Goal: Task Accomplishment & Management: Use online tool/utility

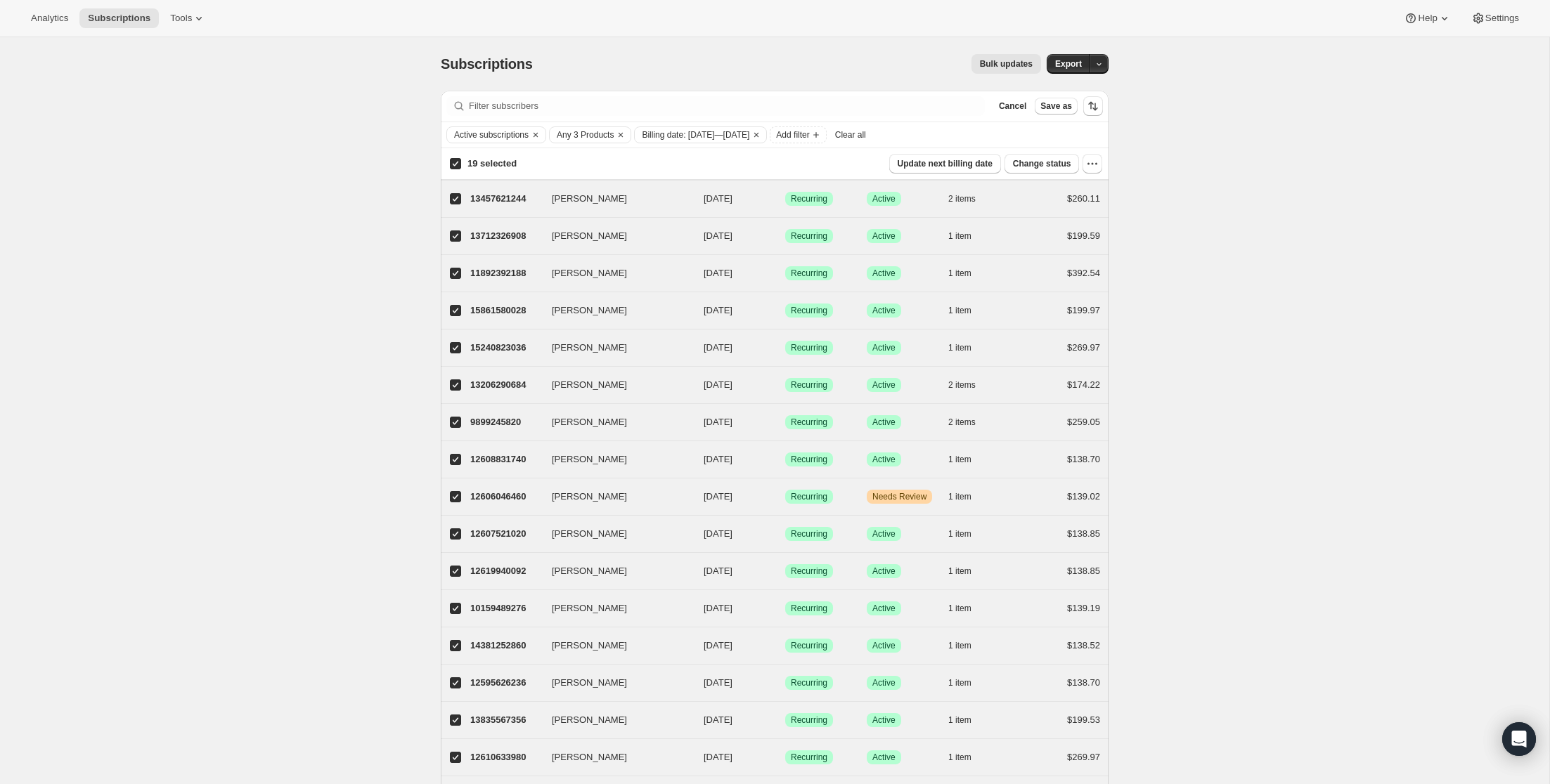
click at [1161, 206] on div "Subscriptions. This page is ready Subscriptions Bulk updates More actions Bulk …" at bounding box center [775, 501] width 1550 height 929
click at [1097, 166] on icon "button" at bounding box center [1093, 163] width 14 height 14
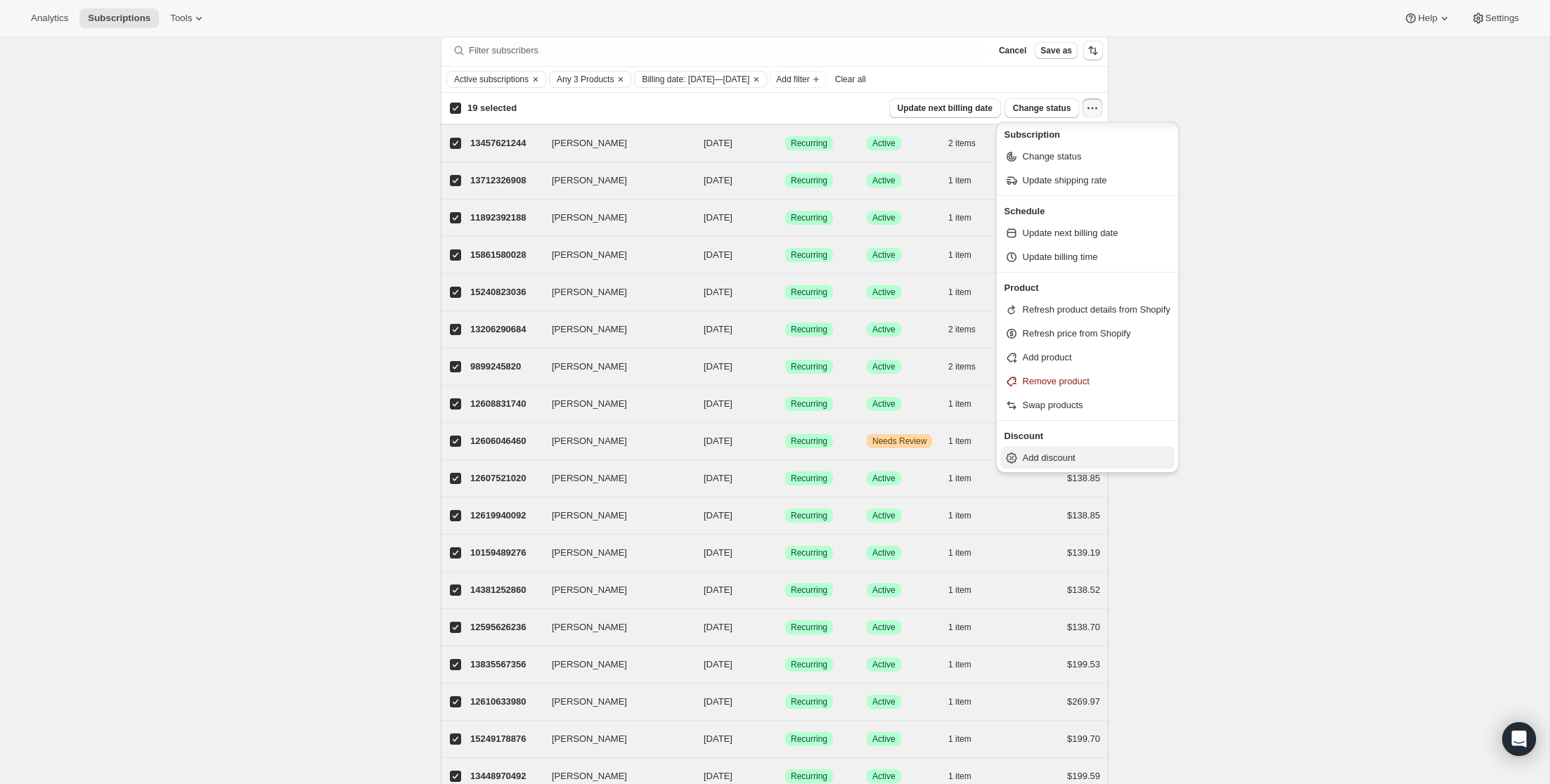
scroll to position [57, 0]
click at [1062, 456] on span "Add discount" at bounding box center [1049, 455] width 53 height 10
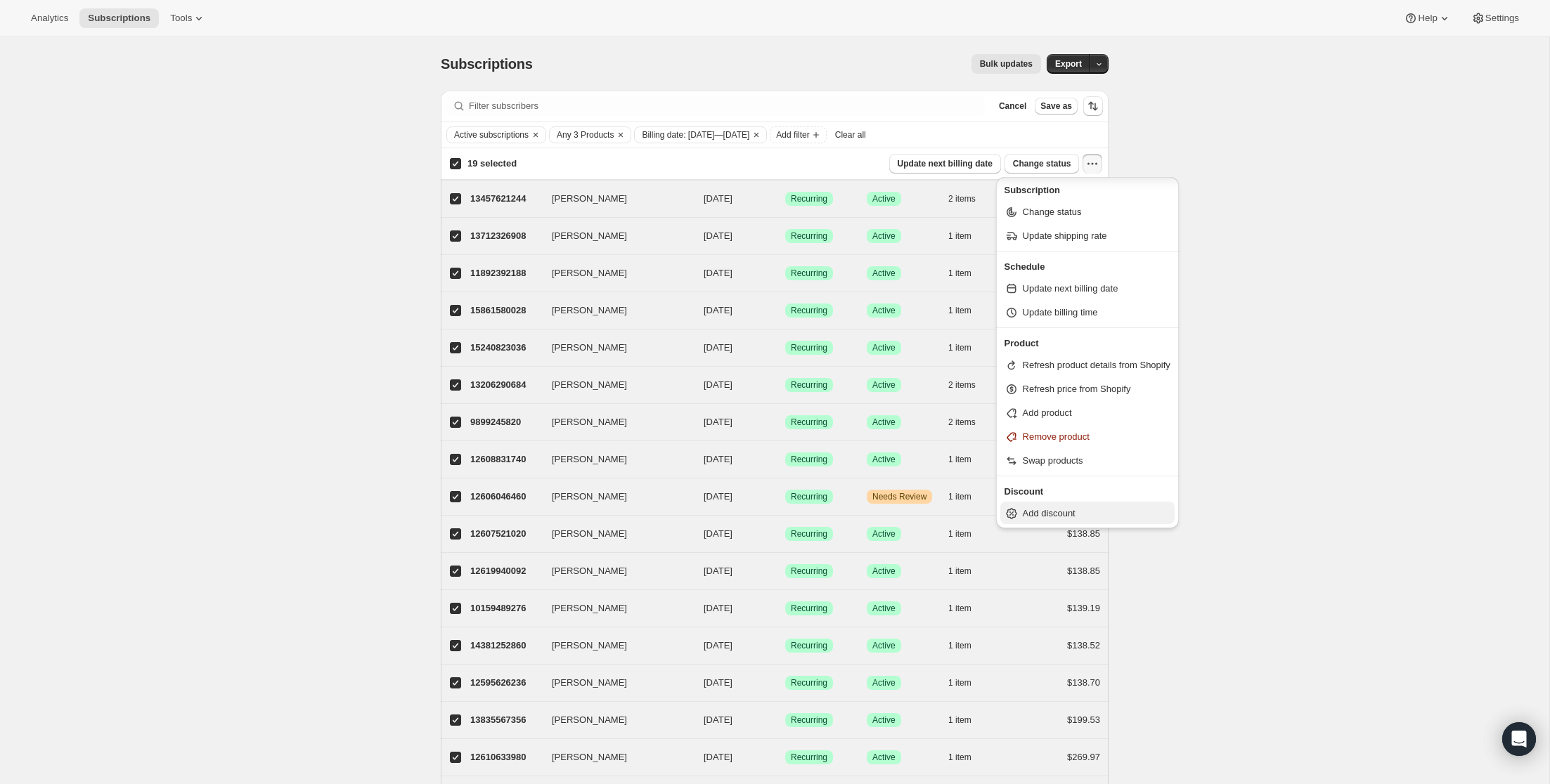
select select "12"
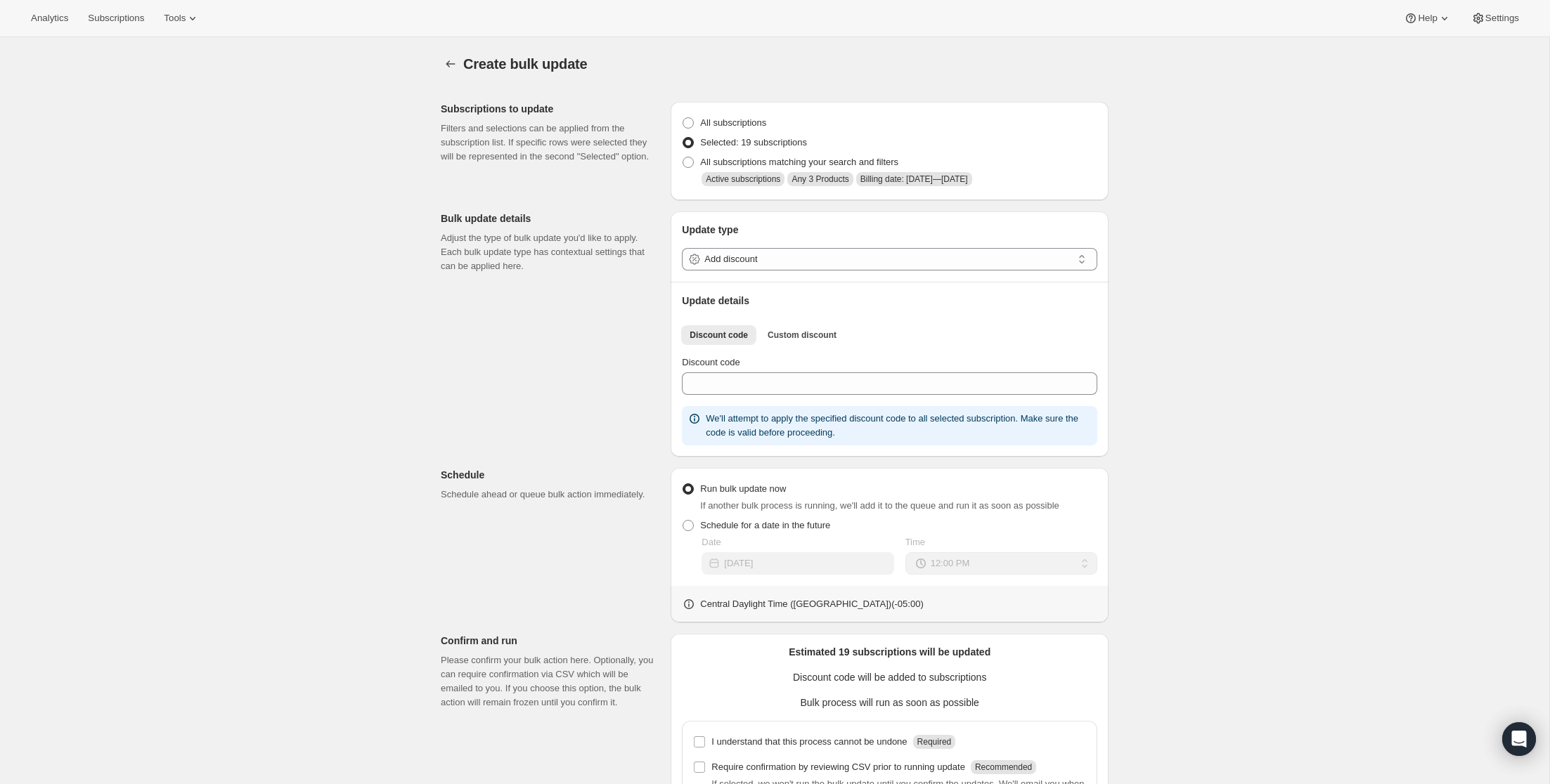
drag, startPoint x: 1281, startPoint y: 401, endPoint x: 1014, endPoint y: 370, distance: 268.8
click at [1281, 401] on div "Create bulk update. This page is ready Create bulk update Subscriptions to upda…" at bounding box center [775, 490] width 1550 height 906
click at [804, 337] on span "Custom discount" at bounding box center [801, 335] width 69 height 11
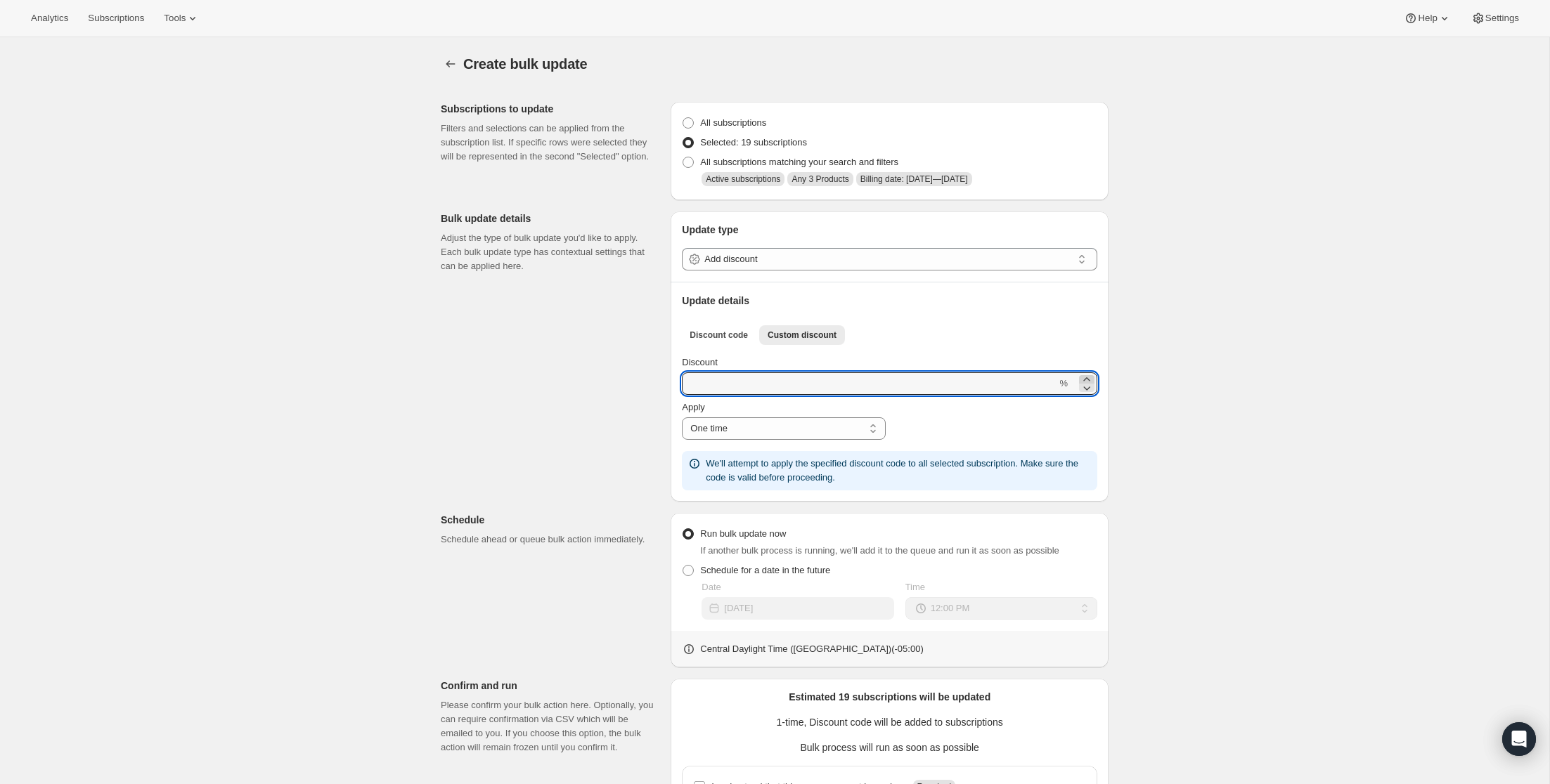
click at [1090, 380] on icon at bounding box center [1087, 379] width 14 height 14
click at [1085, 390] on icon at bounding box center [1087, 388] width 14 height 14
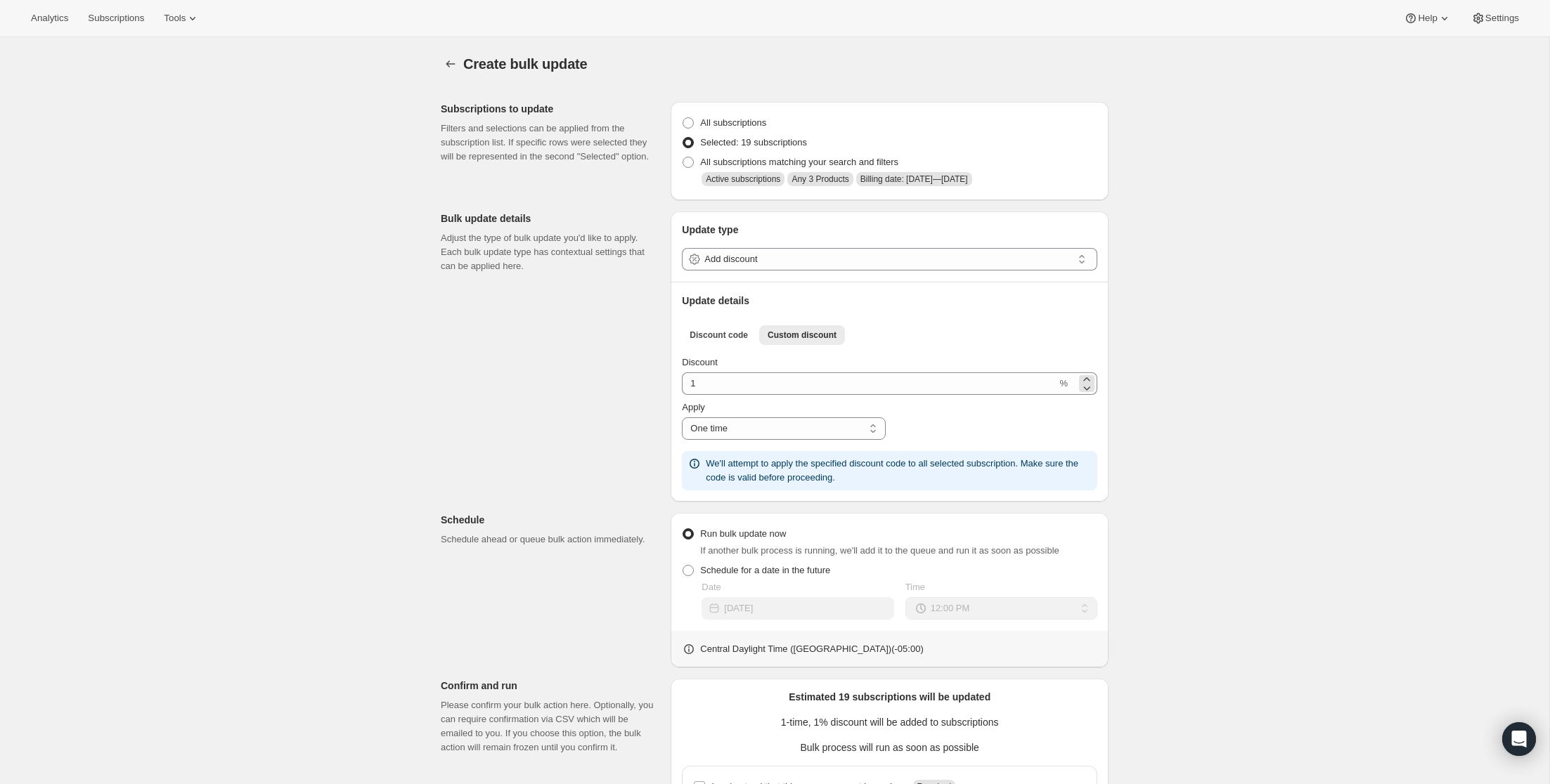
click at [1066, 389] on span "%" at bounding box center [1063, 383] width 8 height 10
drag, startPoint x: 1067, startPoint y: 385, endPoint x: 1046, endPoint y: 384, distance: 21.0
click at [1046, 384] on div "1 %" at bounding box center [890, 384] width 415 height 23
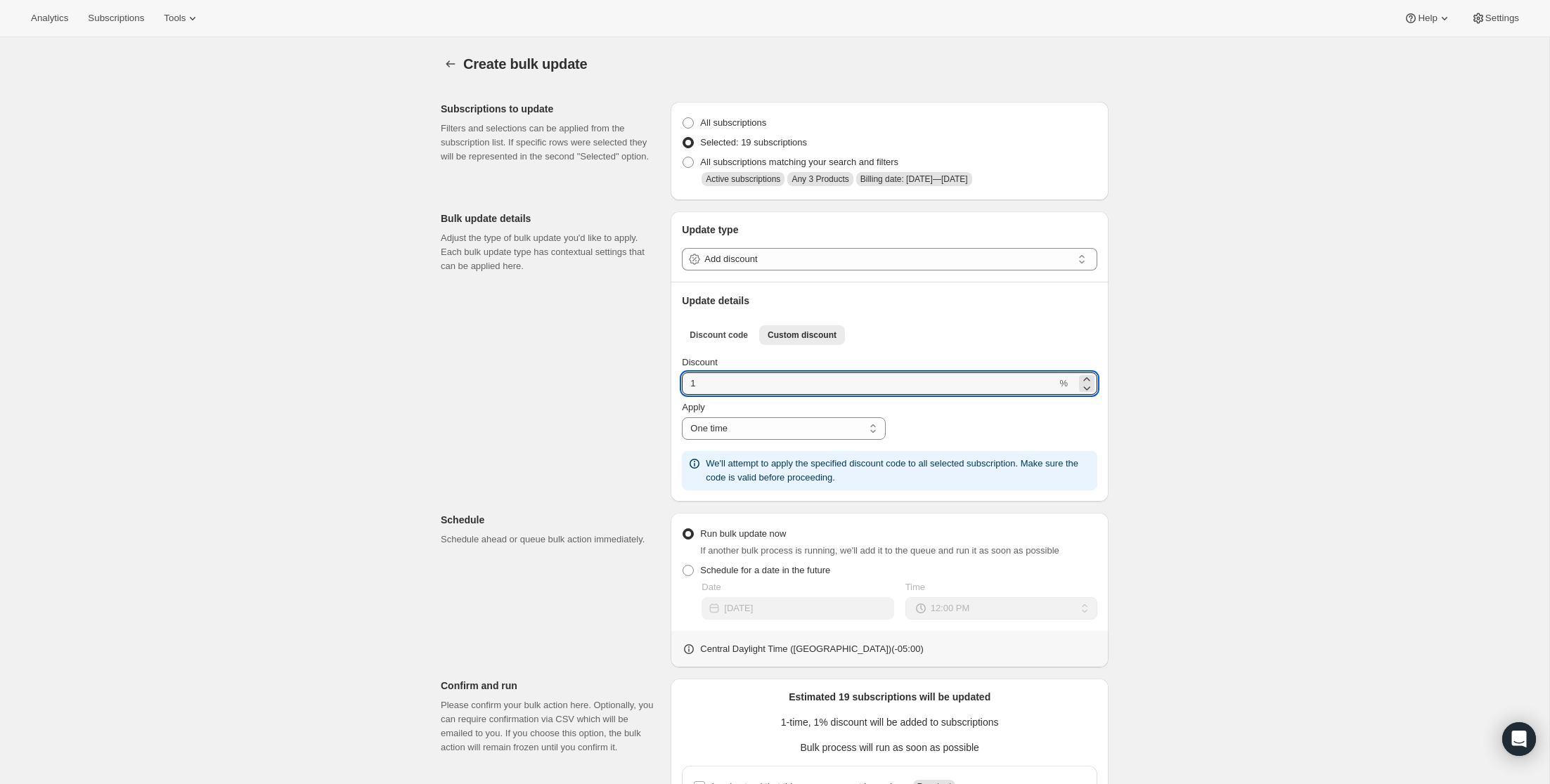
click at [1061, 385] on span "%" at bounding box center [1063, 383] width 8 height 10
click at [1053, 384] on input "1" at bounding box center [869, 384] width 375 height 23
click at [1064, 384] on span "%" at bounding box center [1063, 383] width 8 height 10
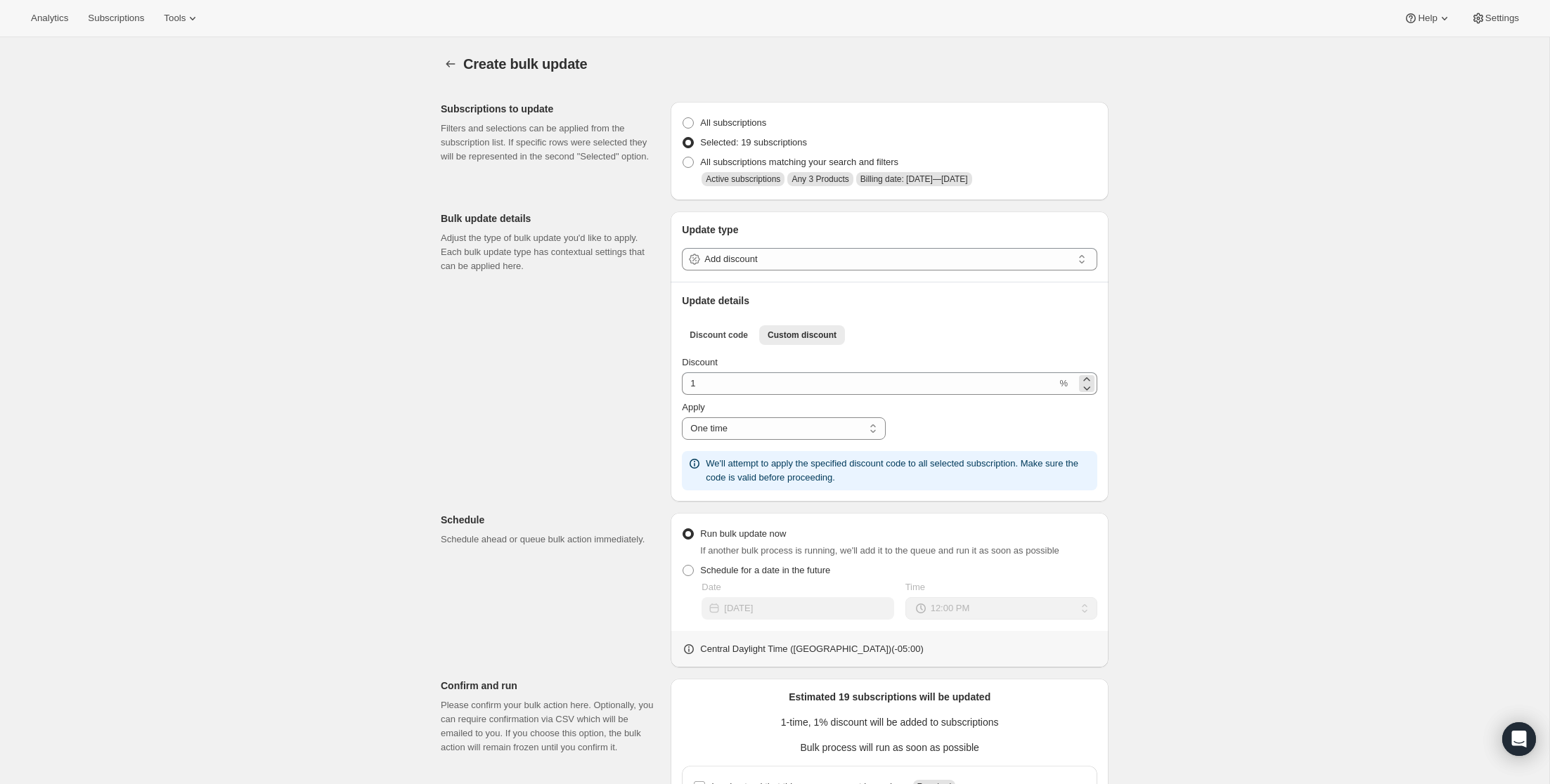
click at [1067, 384] on span "%" at bounding box center [1063, 383] width 8 height 10
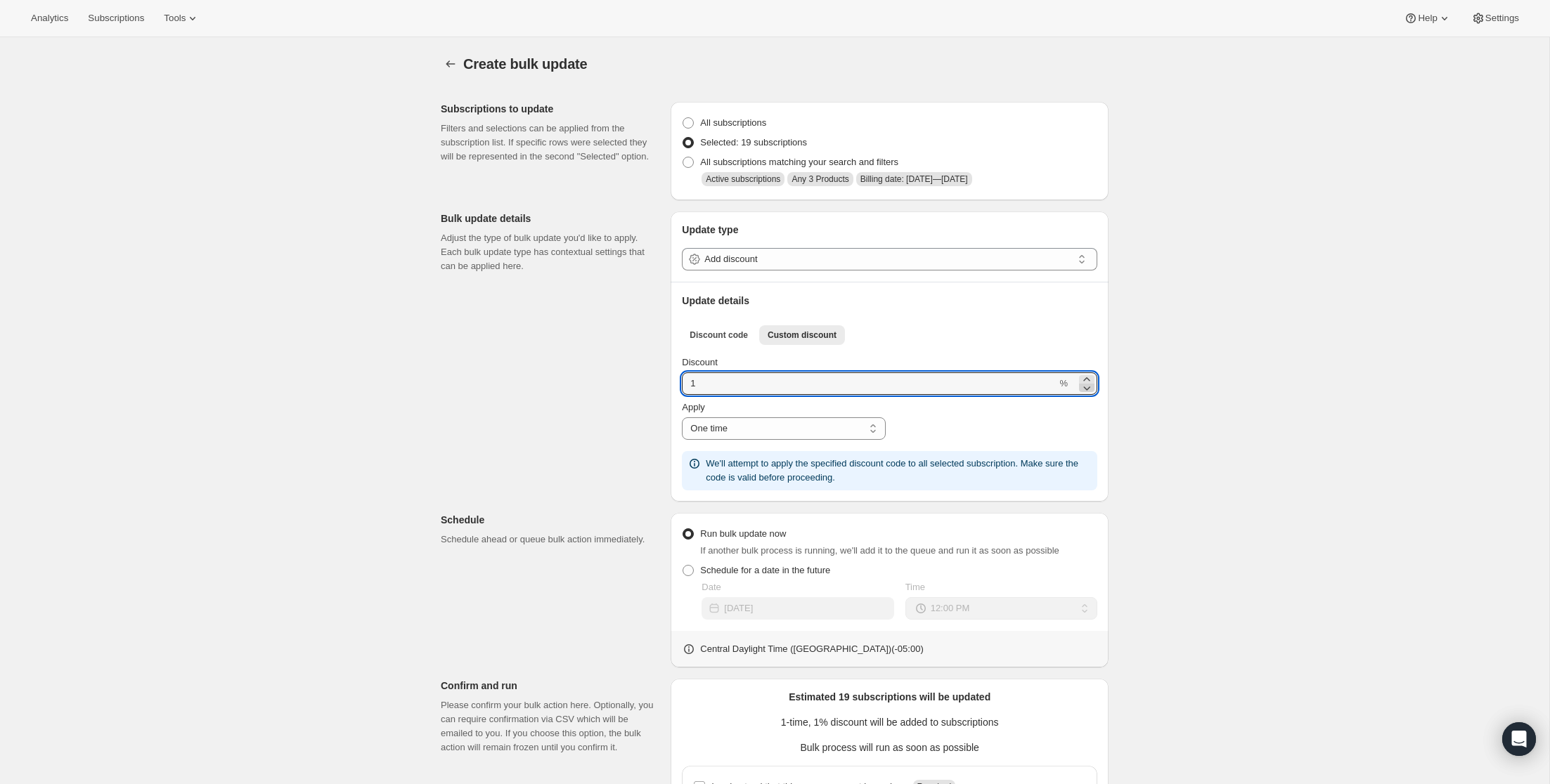
click at [1090, 389] on icon at bounding box center [1087, 388] width 14 height 14
click at [1090, 379] on icon at bounding box center [1087, 379] width 14 height 14
click at [1089, 389] on icon at bounding box center [1087, 389] width 7 height 4
type input "1"
click at [1089, 389] on icon at bounding box center [1087, 389] width 7 height 4
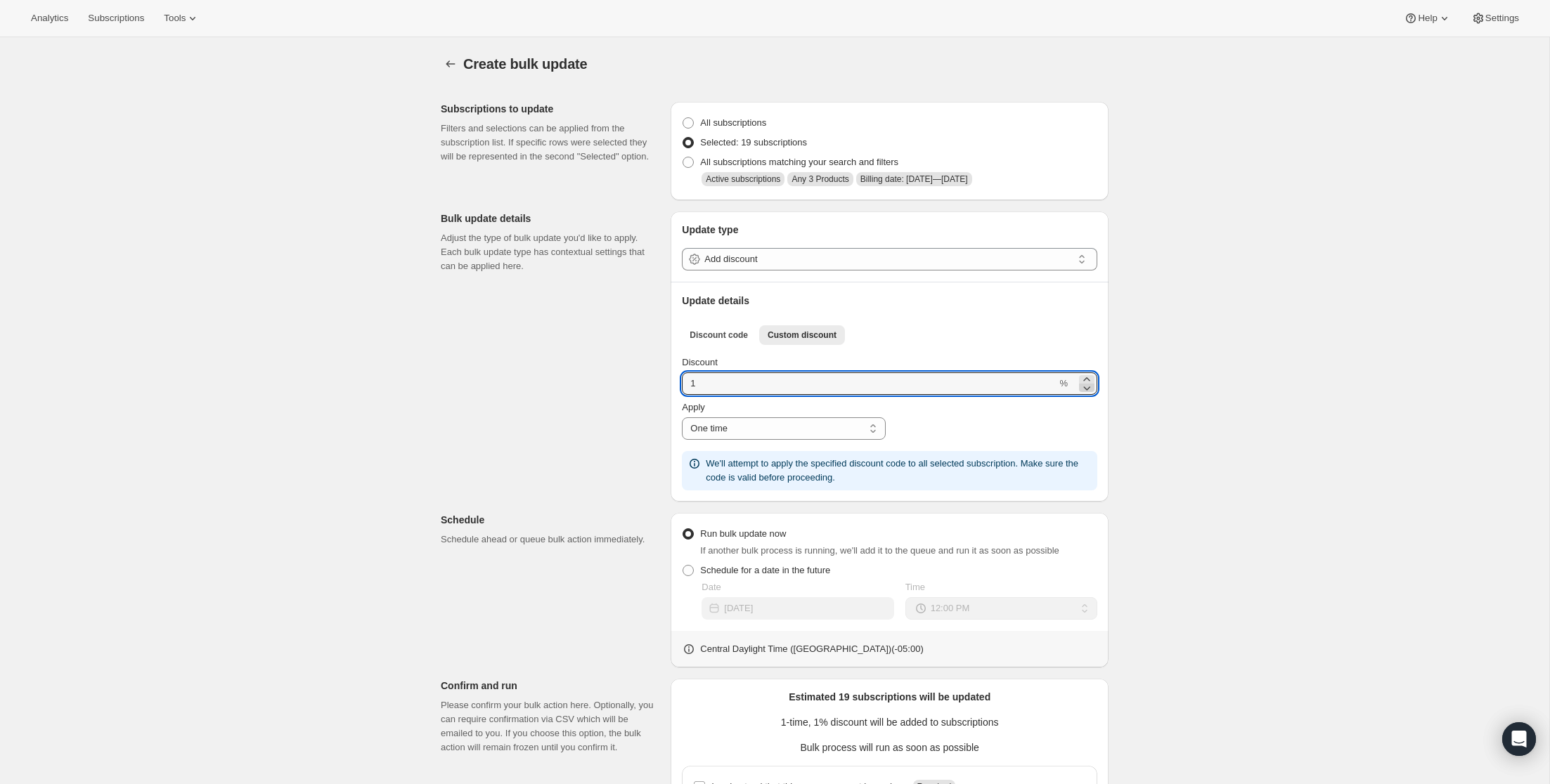
click at [1089, 389] on icon at bounding box center [1087, 389] width 7 height 4
click at [1189, 391] on div "Create bulk update. This page is ready Create bulk update Subscriptions to upda…" at bounding box center [775, 513] width 1550 height 951
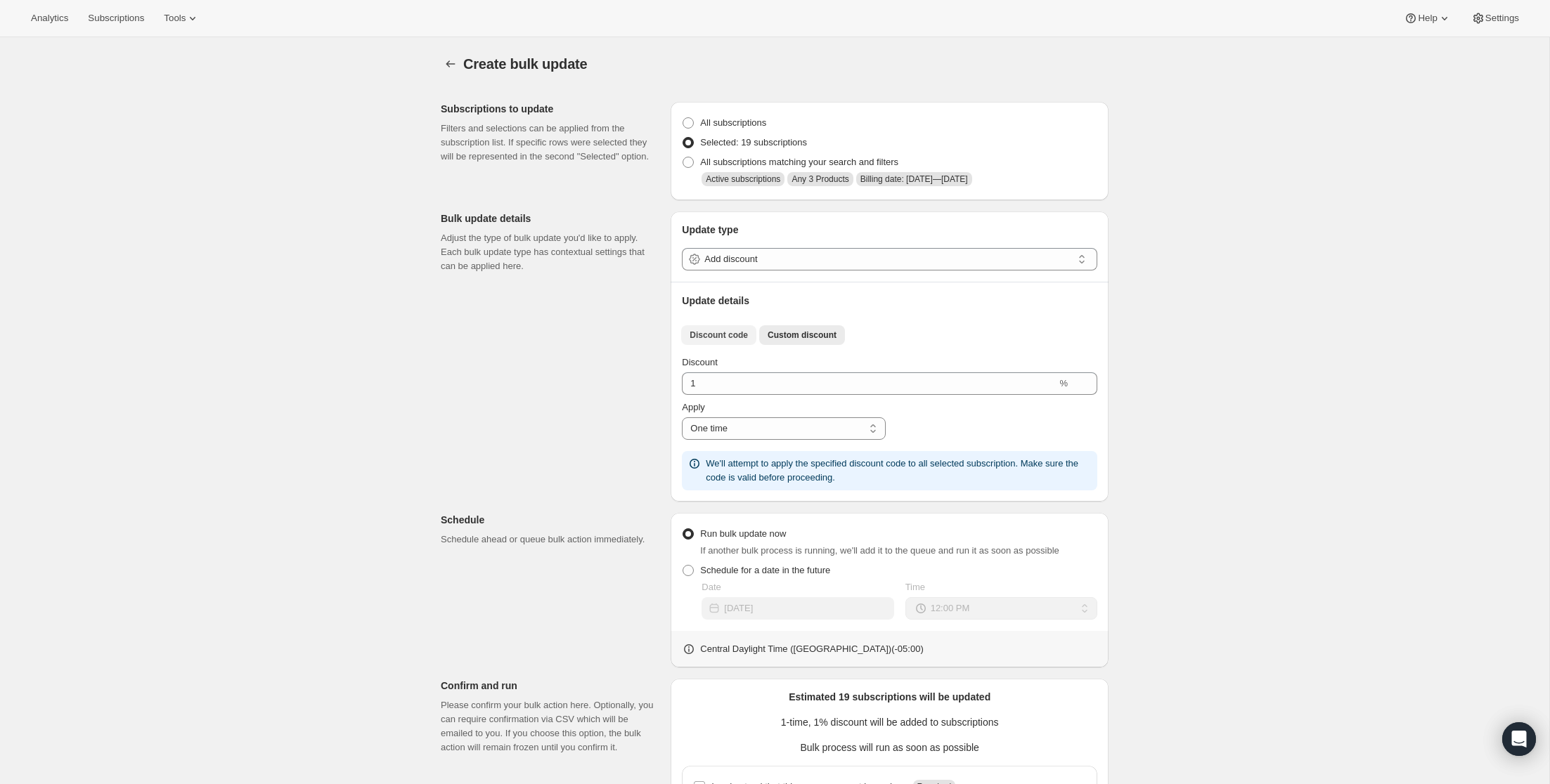
click at [710, 335] on span "Discount code" at bounding box center [719, 335] width 58 height 11
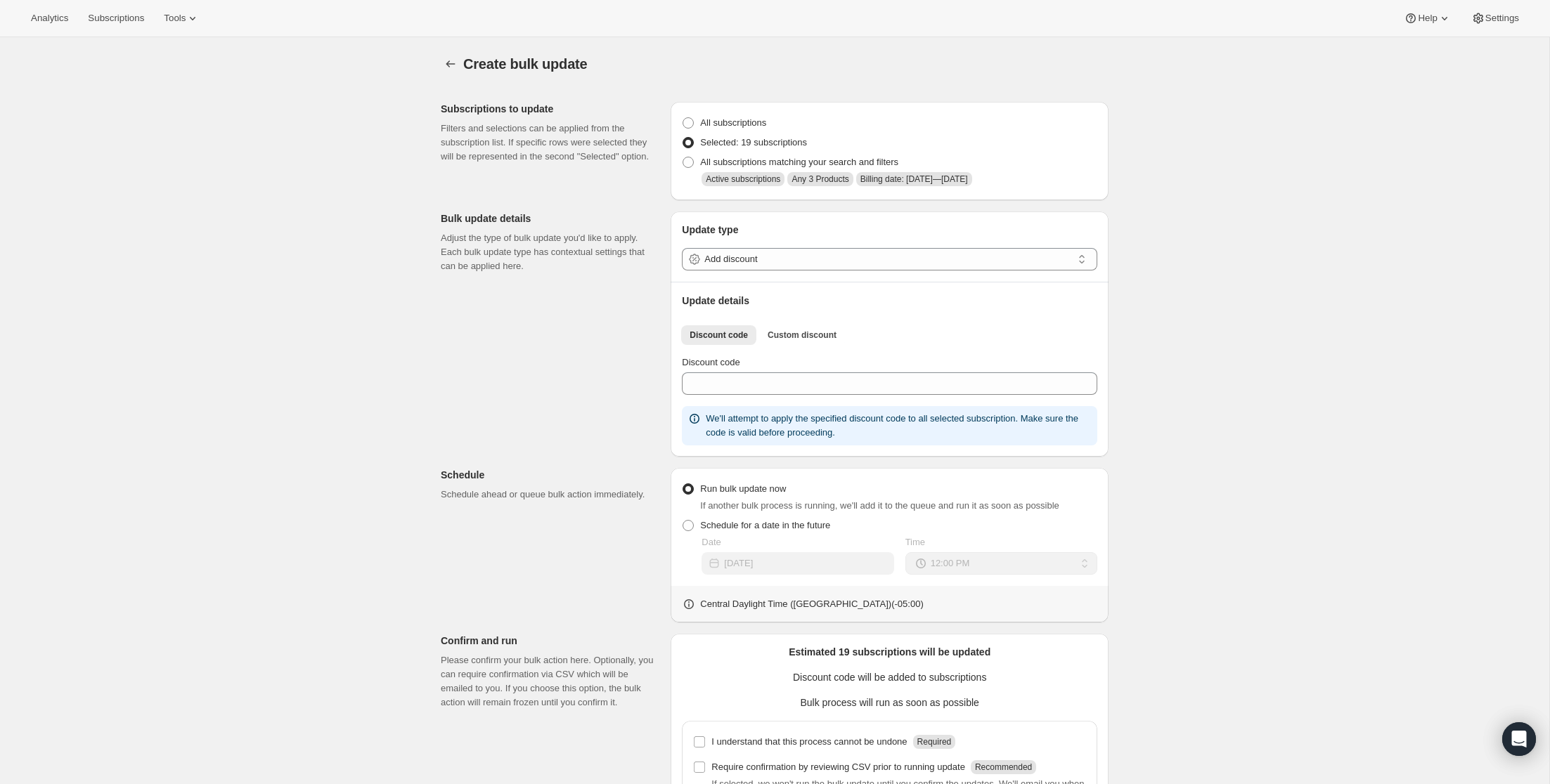
click at [1263, 375] on div "Create bulk update. This page is ready Create bulk update Subscriptions to upda…" at bounding box center [775, 490] width 1550 height 906
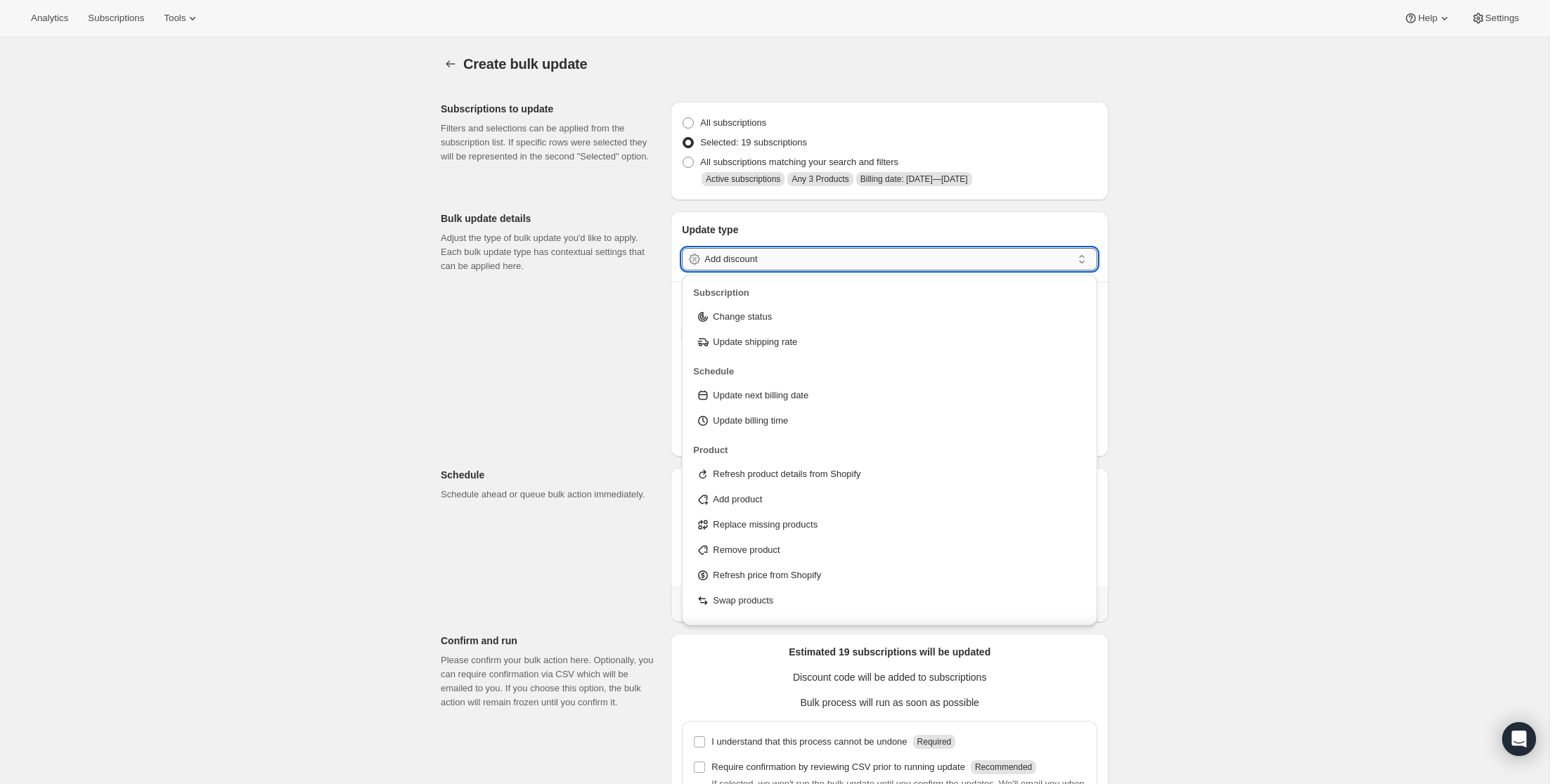
click at [966, 256] on input "Add discount" at bounding box center [888, 259] width 367 height 23
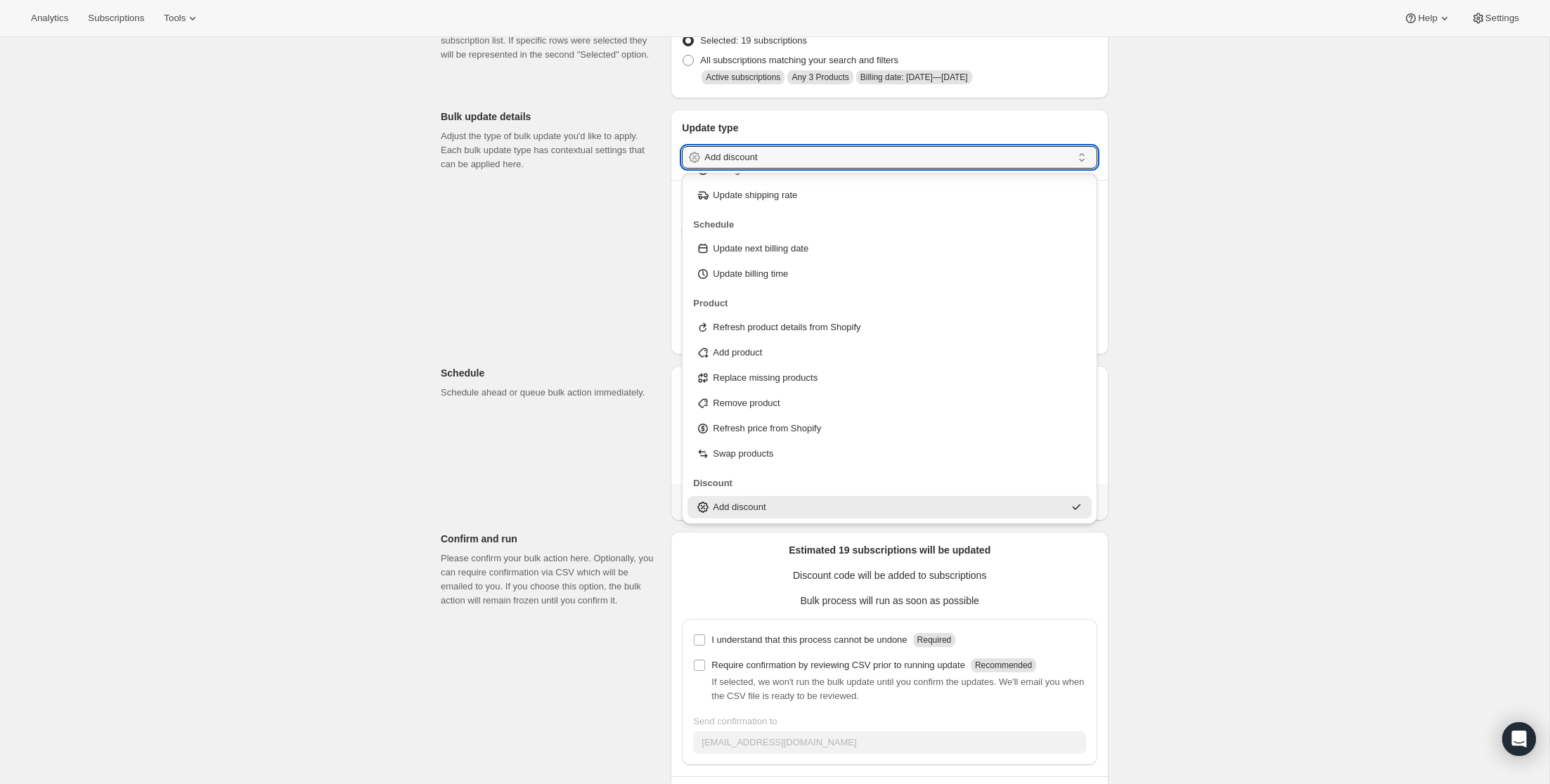
scroll to position [114, 0]
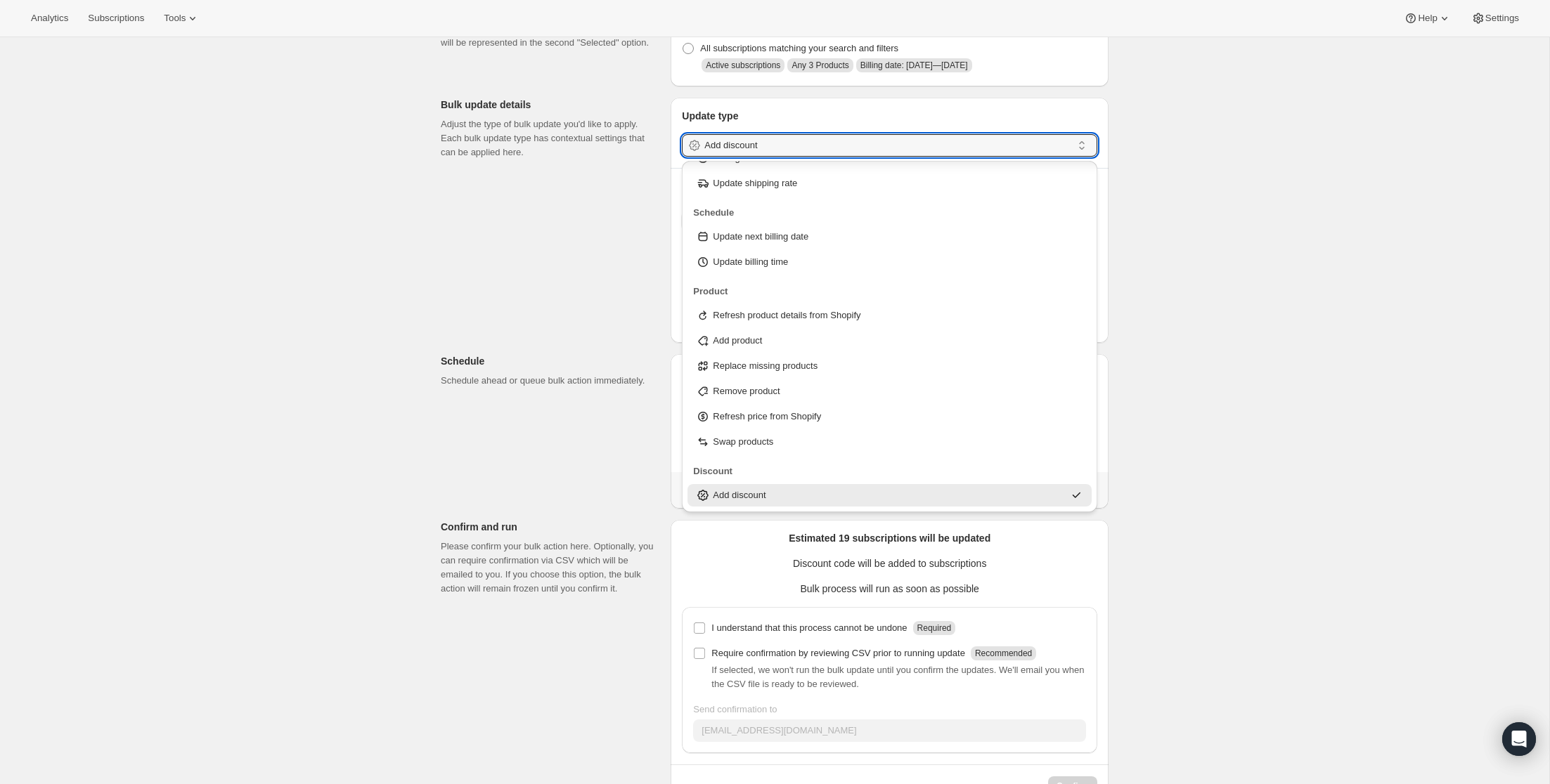
click at [1382, 395] on div "Create bulk update. This page is ready Create bulk update Subscriptions to upda…" at bounding box center [775, 376] width 1550 height 906
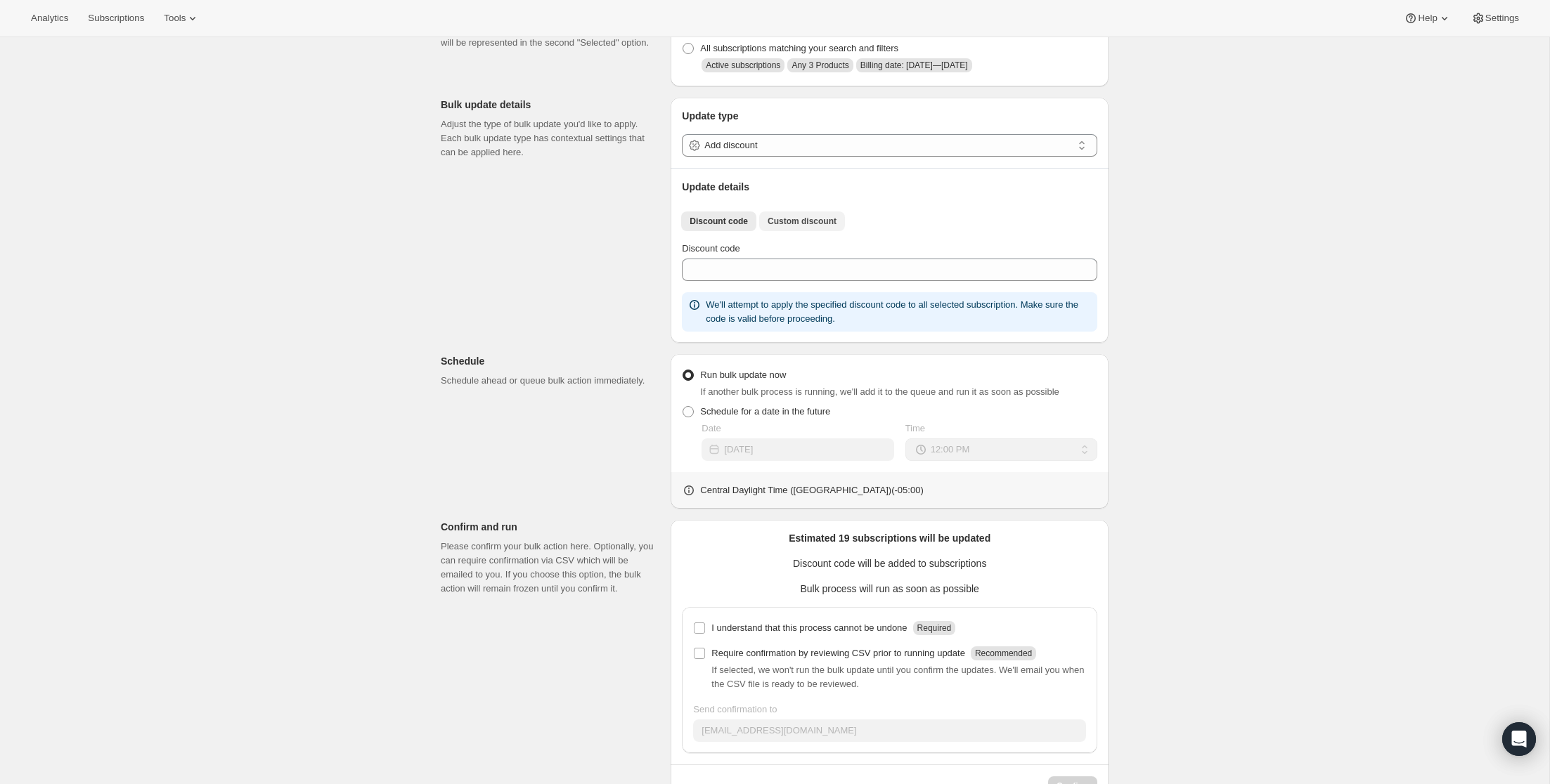
click at [814, 223] on span "Custom discount" at bounding box center [801, 222] width 69 height 11
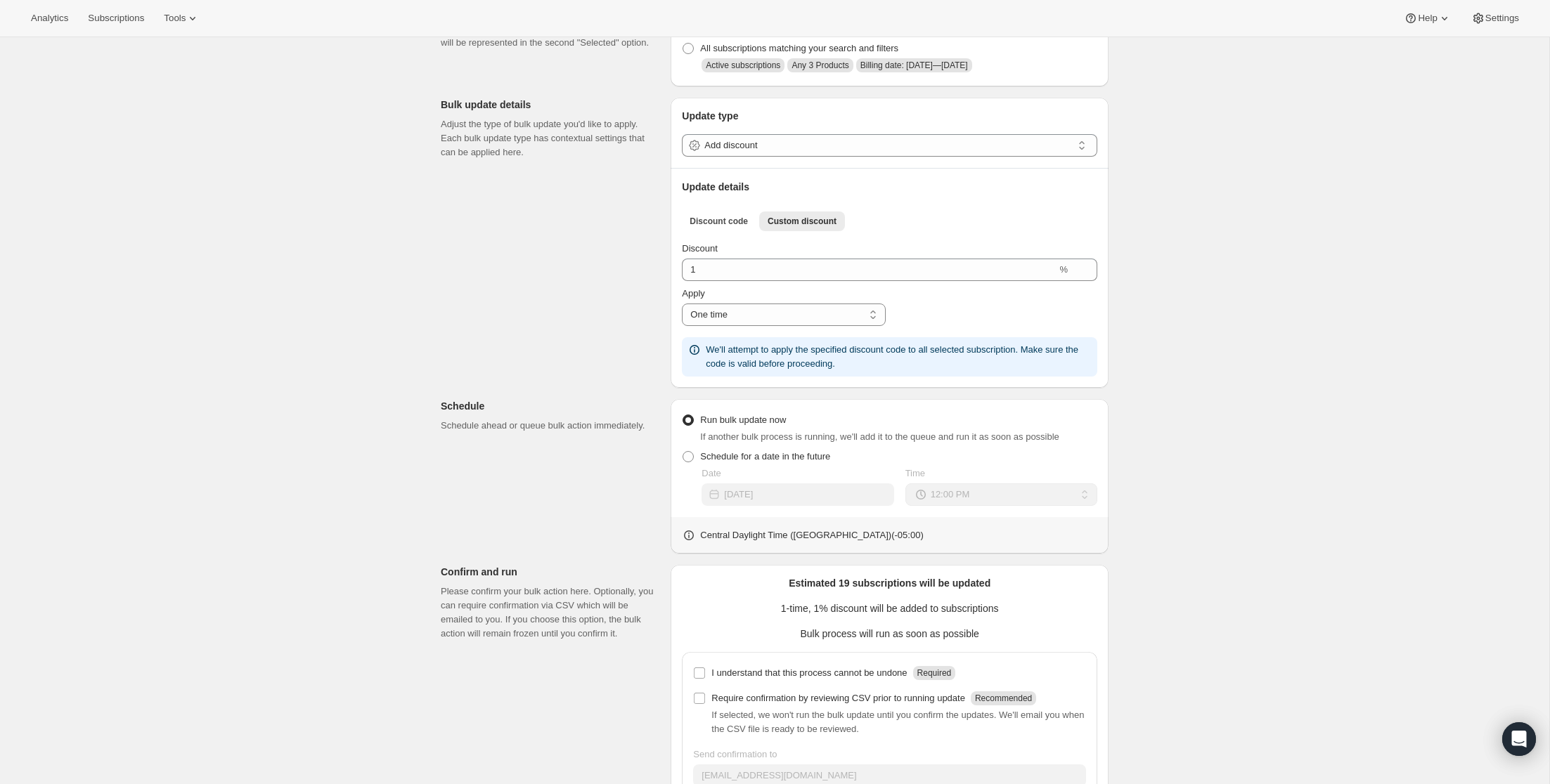
click at [373, 260] on div "Create bulk update. This page is ready Create bulk update Subscriptions to upda…" at bounding box center [775, 398] width 1550 height 951
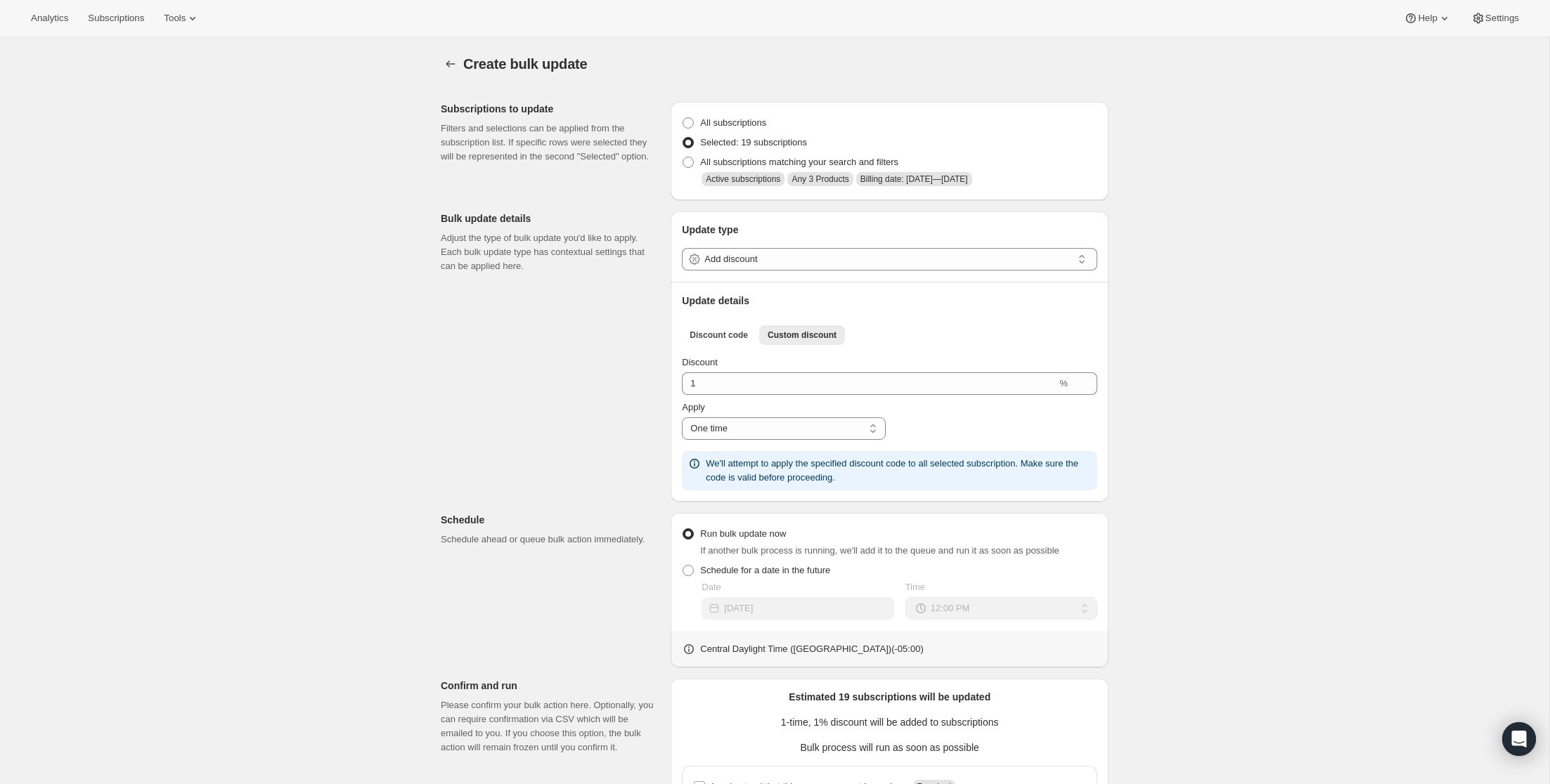
click at [303, 245] on div "Create bulk update. This page is ready Create bulk update Subscriptions to upda…" at bounding box center [775, 513] width 1550 height 951
click at [125, 130] on div "Create bulk update. This page is ready Create bulk update Subscriptions to upda…" at bounding box center [775, 513] width 1550 height 951
drag, startPoint x: 230, startPoint y: 146, endPoint x: 242, endPoint y: 150, distance: 12.6
click at [231, 146] on div "Create bulk update. This page is ready Create bulk update Subscriptions to upda…" at bounding box center [775, 513] width 1550 height 951
click at [721, 334] on span "Discount code" at bounding box center [719, 335] width 58 height 11
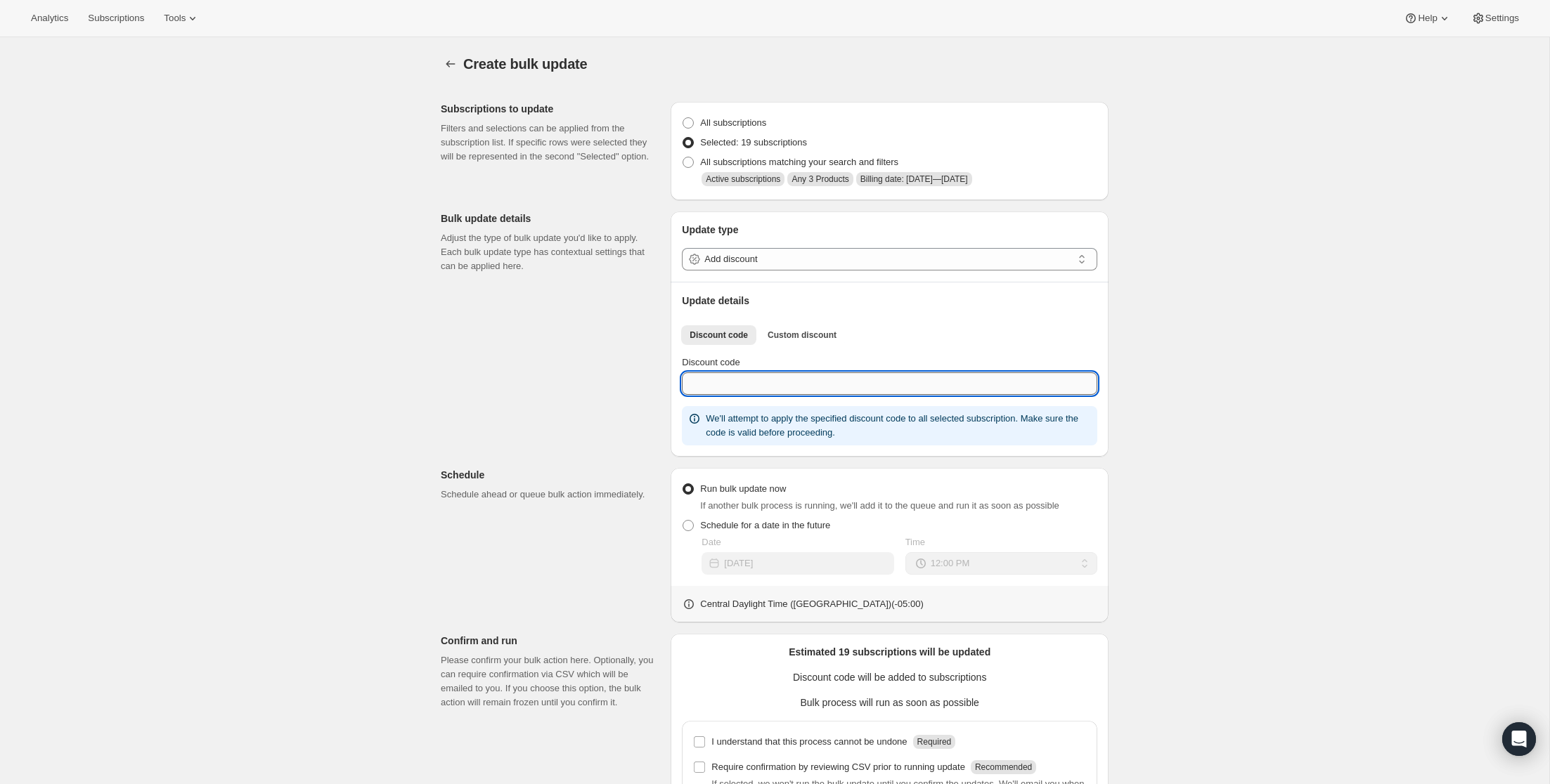
click at [767, 386] on input "Discount code" at bounding box center [890, 384] width 415 height 23
paste input "LaborDay15"
type input "LaborDay15"
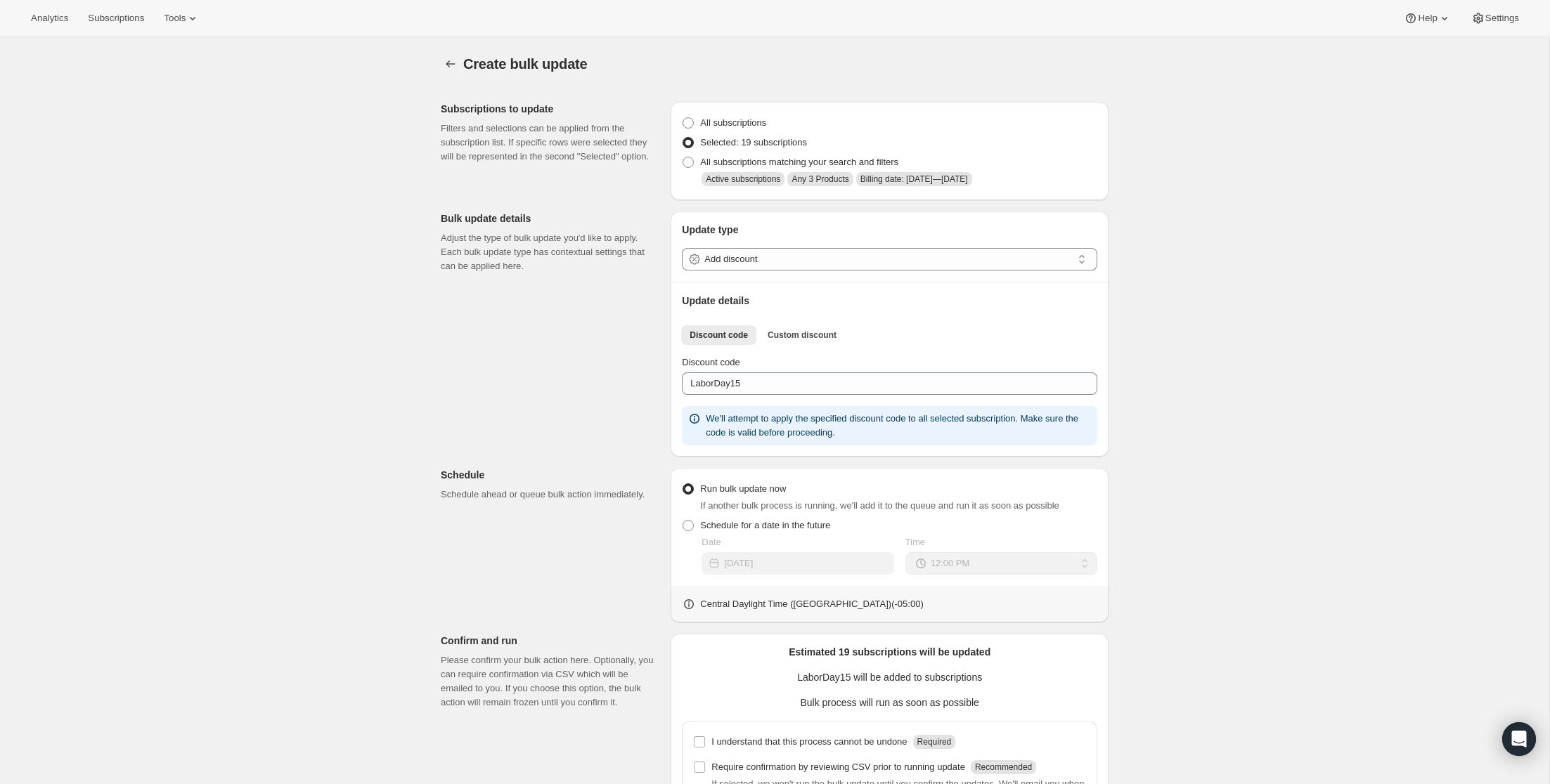
click at [1245, 322] on div "Create bulk update. This page is ready Create bulk update Subscriptions to upda…" at bounding box center [775, 490] width 1550 height 906
click at [1231, 319] on div "Create bulk update. This page is ready Create bulk update Subscriptions to upda…" at bounding box center [775, 490] width 1550 height 906
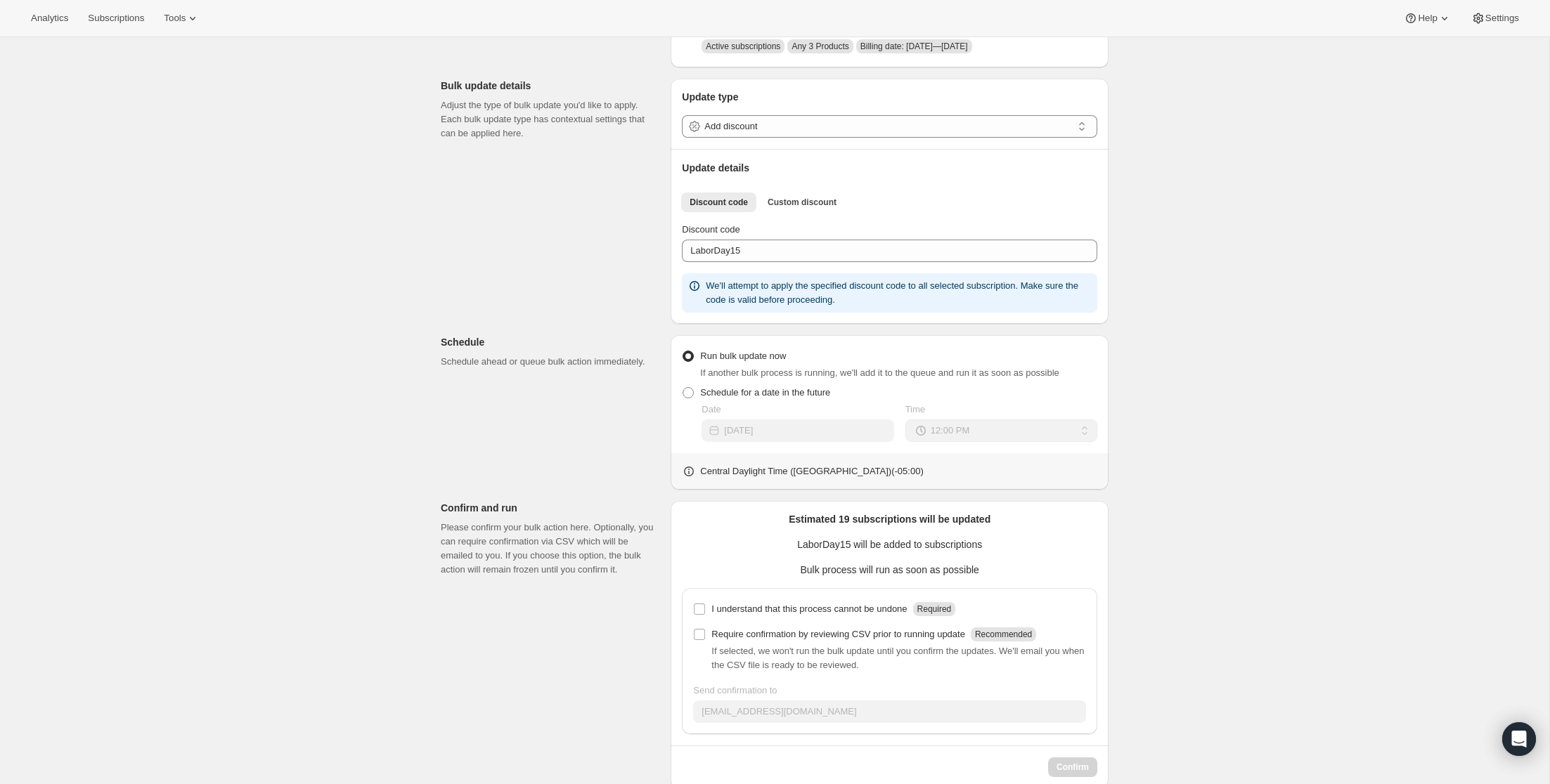
scroll to position [160, 0]
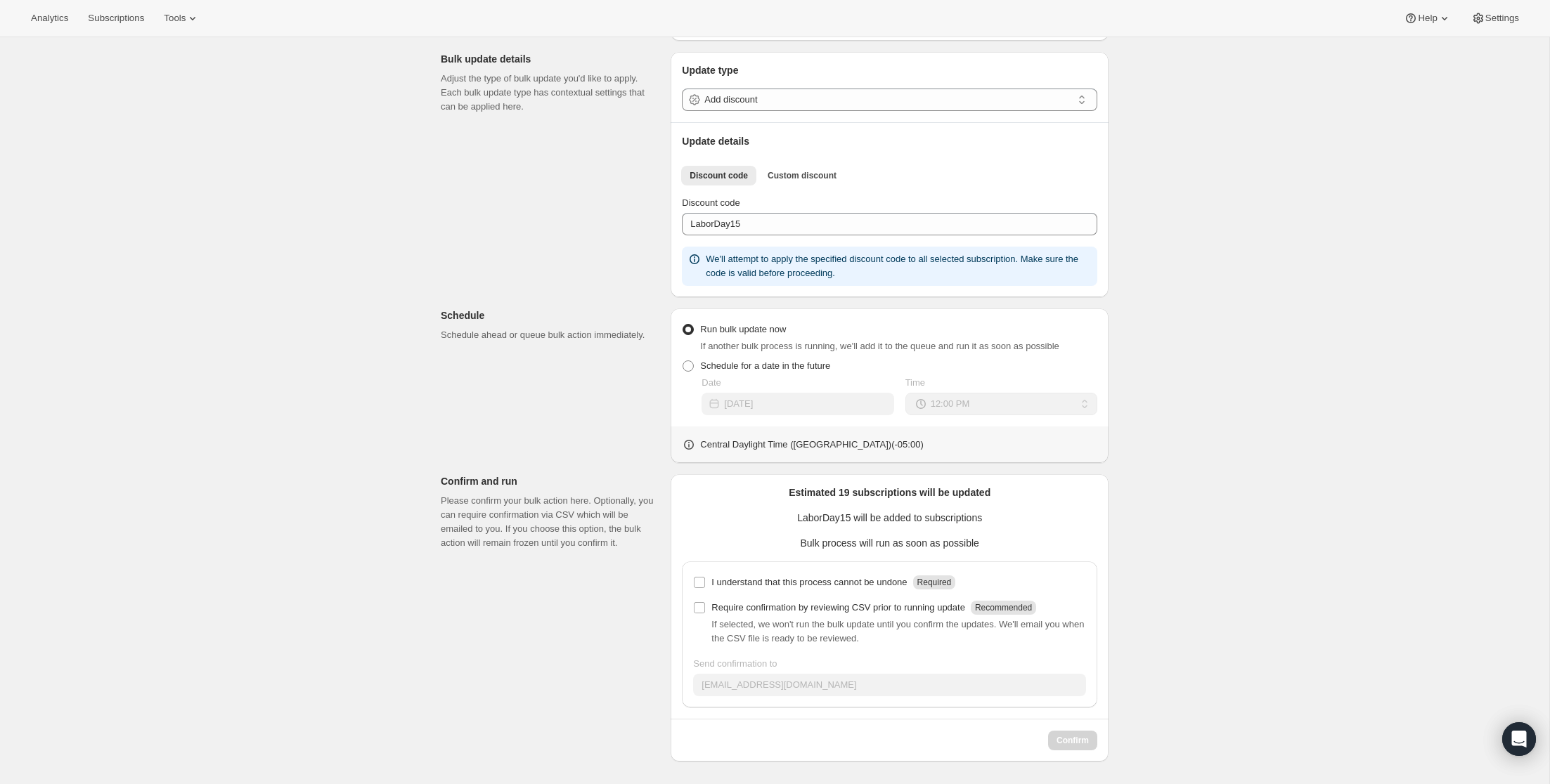
click at [1238, 453] on div "Create bulk update. This page is ready Create bulk update Subscriptions to upda…" at bounding box center [775, 331] width 1550 height 906
click at [719, 590] on label "I understand that this process cannot be undone Required" at bounding box center [824, 582] width 262 height 20
click at [705, 588] on input "I understand that this process cannot be undone Required" at bounding box center [700, 582] width 11 height 11
checkbox input "true"
click at [1427, 611] on div "Create bulk update. This page is ready Create bulk update Subscriptions to upda…" at bounding box center [775, 331] width 1550 height 906
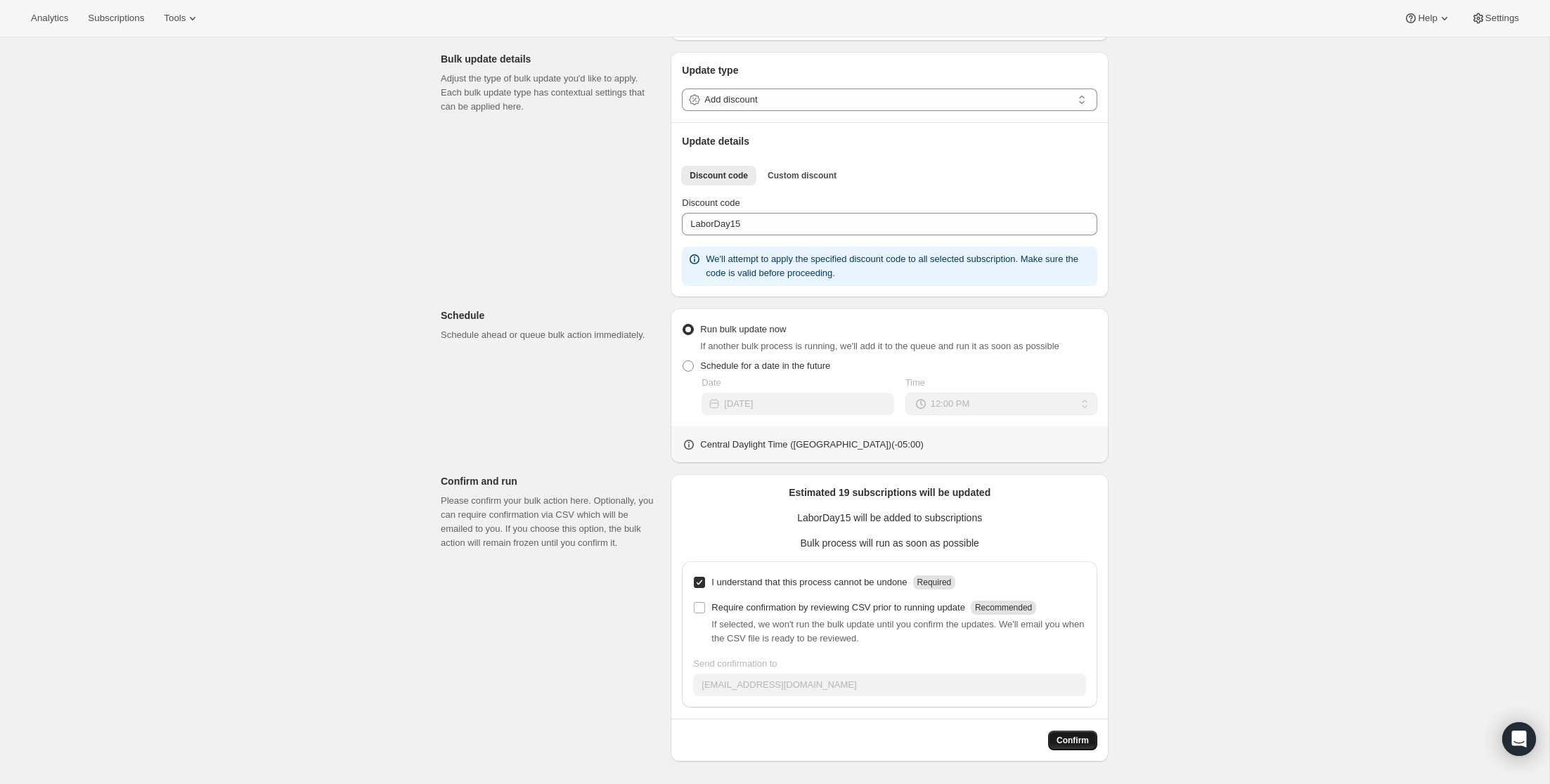
click at [1069, 736] on span "Confirm" at bounding box center [1073, 741] width 32 height 11
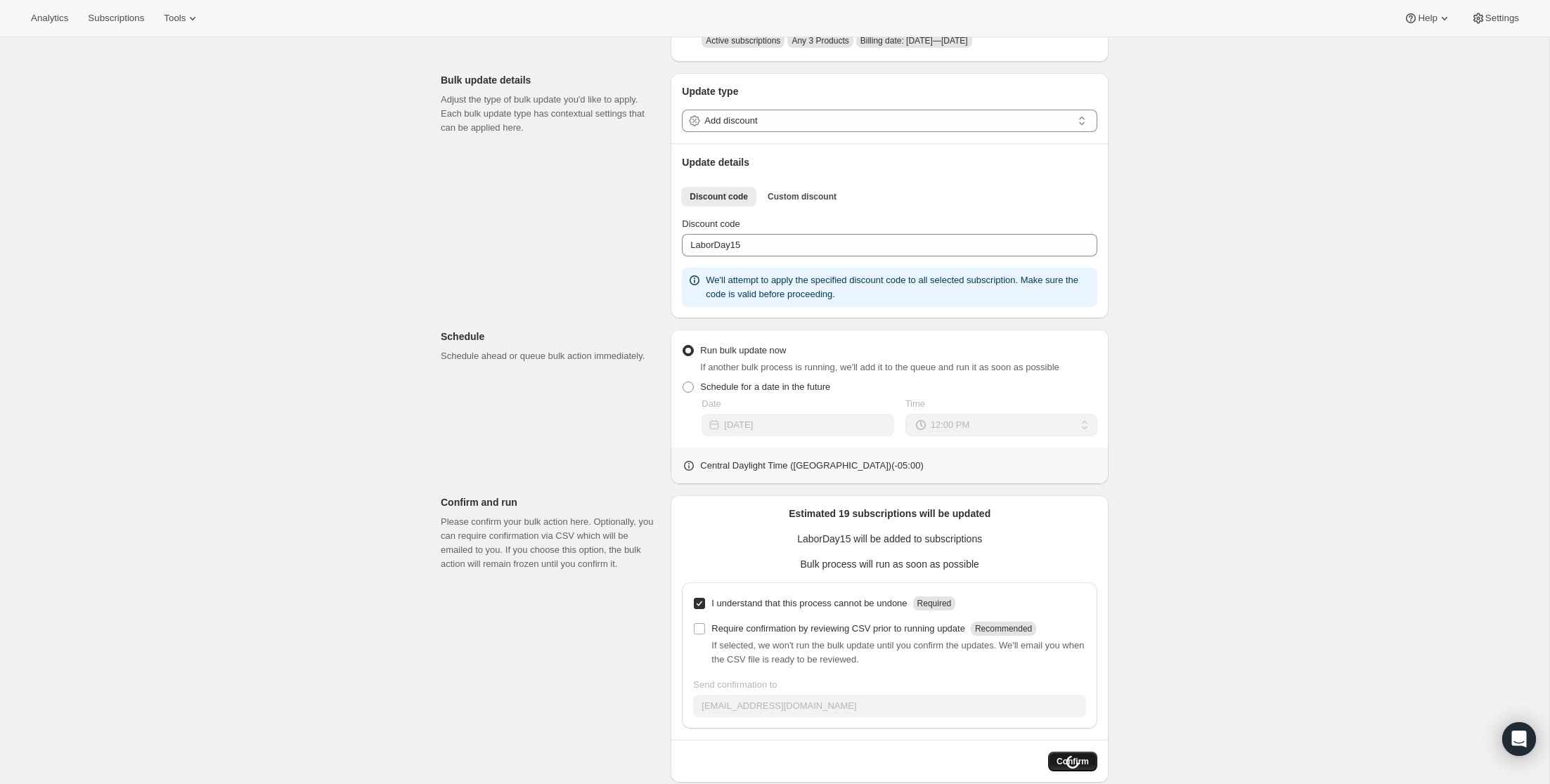
scroll to position [0, 0]
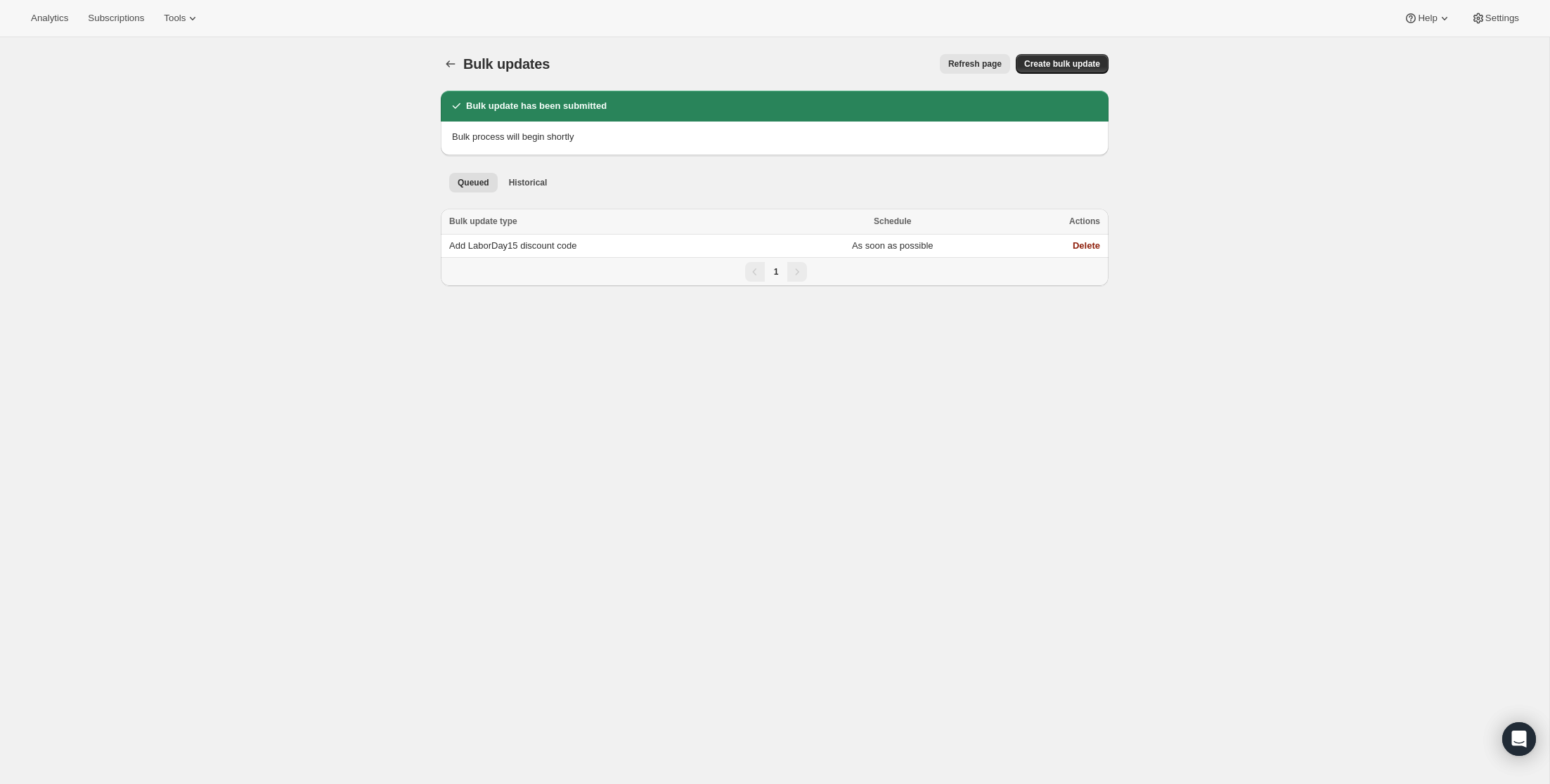
click at [1246, 333] on div "Bulk updates. This page is ready Bulk updates Refresh page More actions Refresh…" at bounding box center [775, 429] width 1550 height 784
click at [964, 63] on span "Refresh page" at bounding box center [975, 64] width 54 height 11
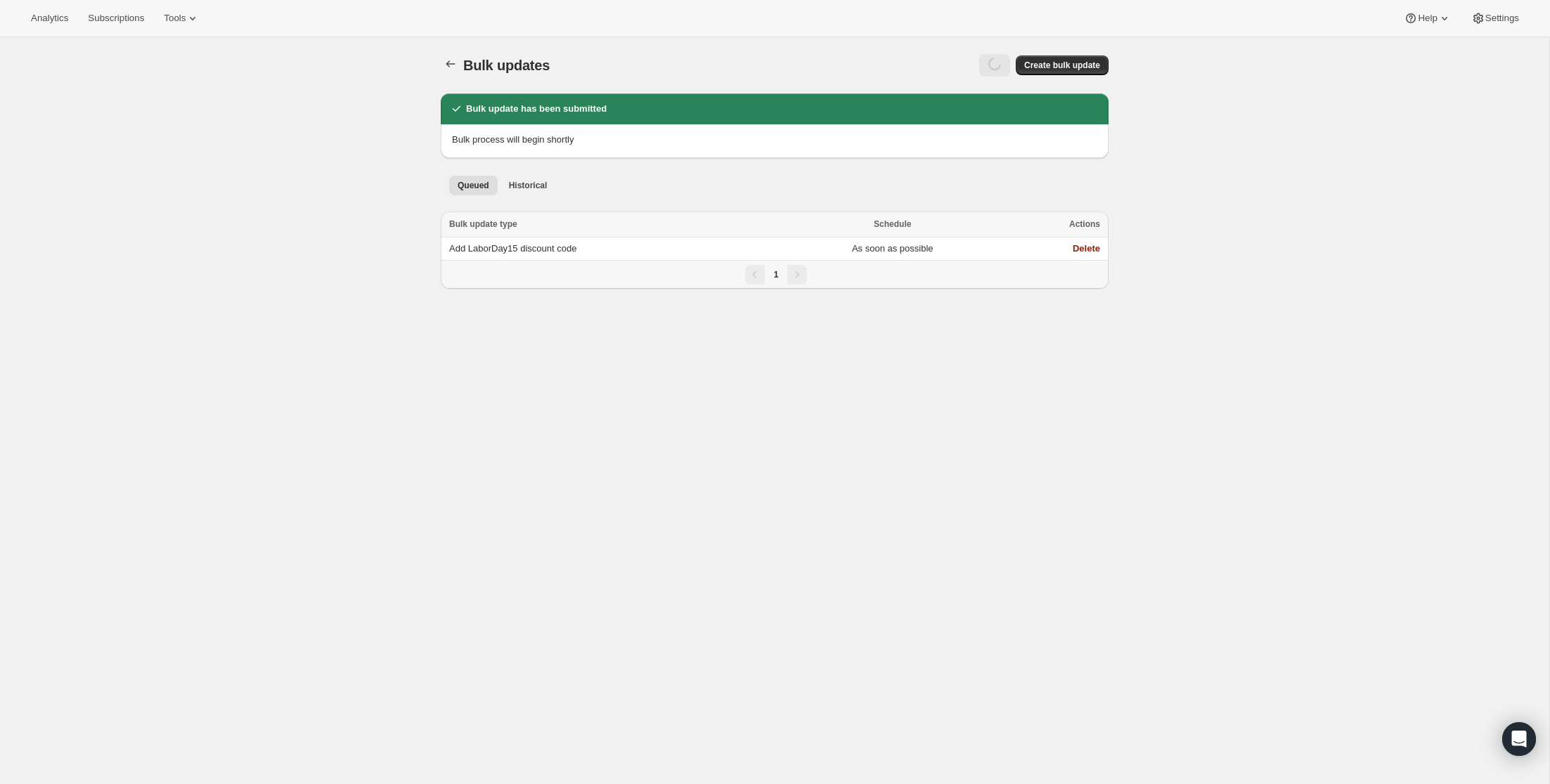
click at [1245, 220] on div "Bulk updates. This page is ready Bulk updates More actions Create bulk update B…" at bounding box center [775, 429] width 1550 height 784
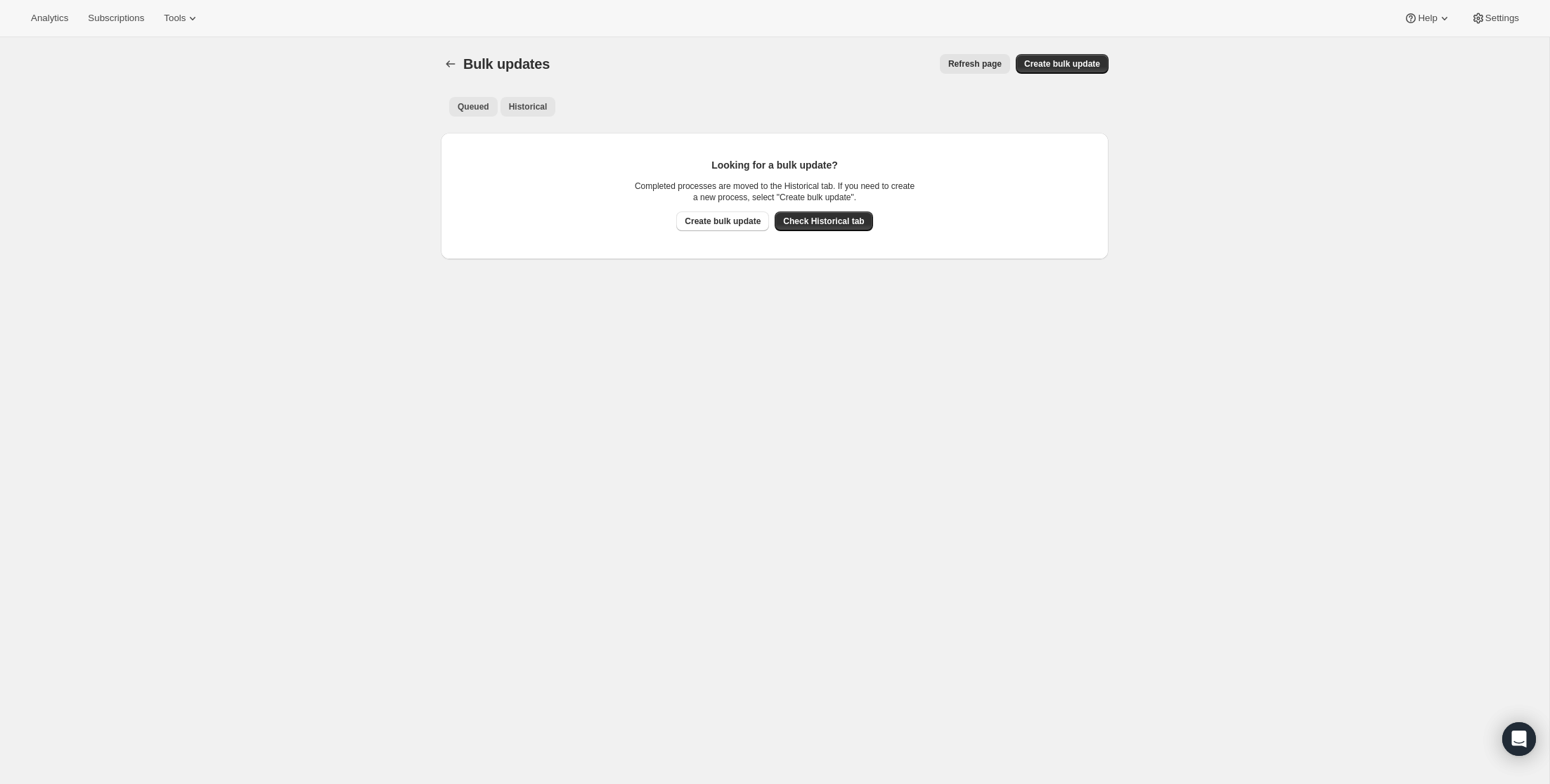
click at [531, 103] on span "Historical" at bounding box center [528, 107] width 39 height 11
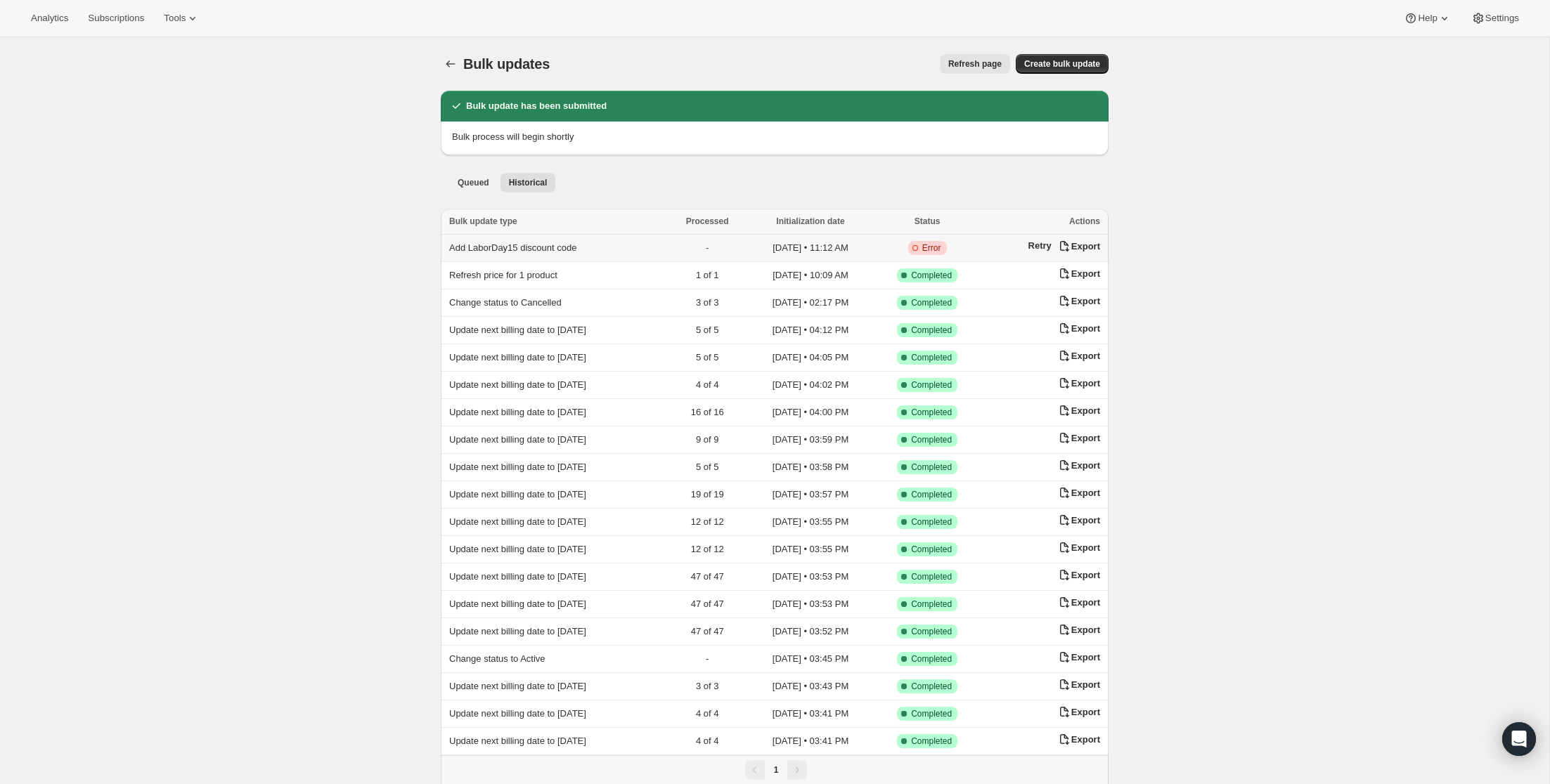
click at [941, 248] on span "Error" at bounding box center [932, 248] width 19 height 11
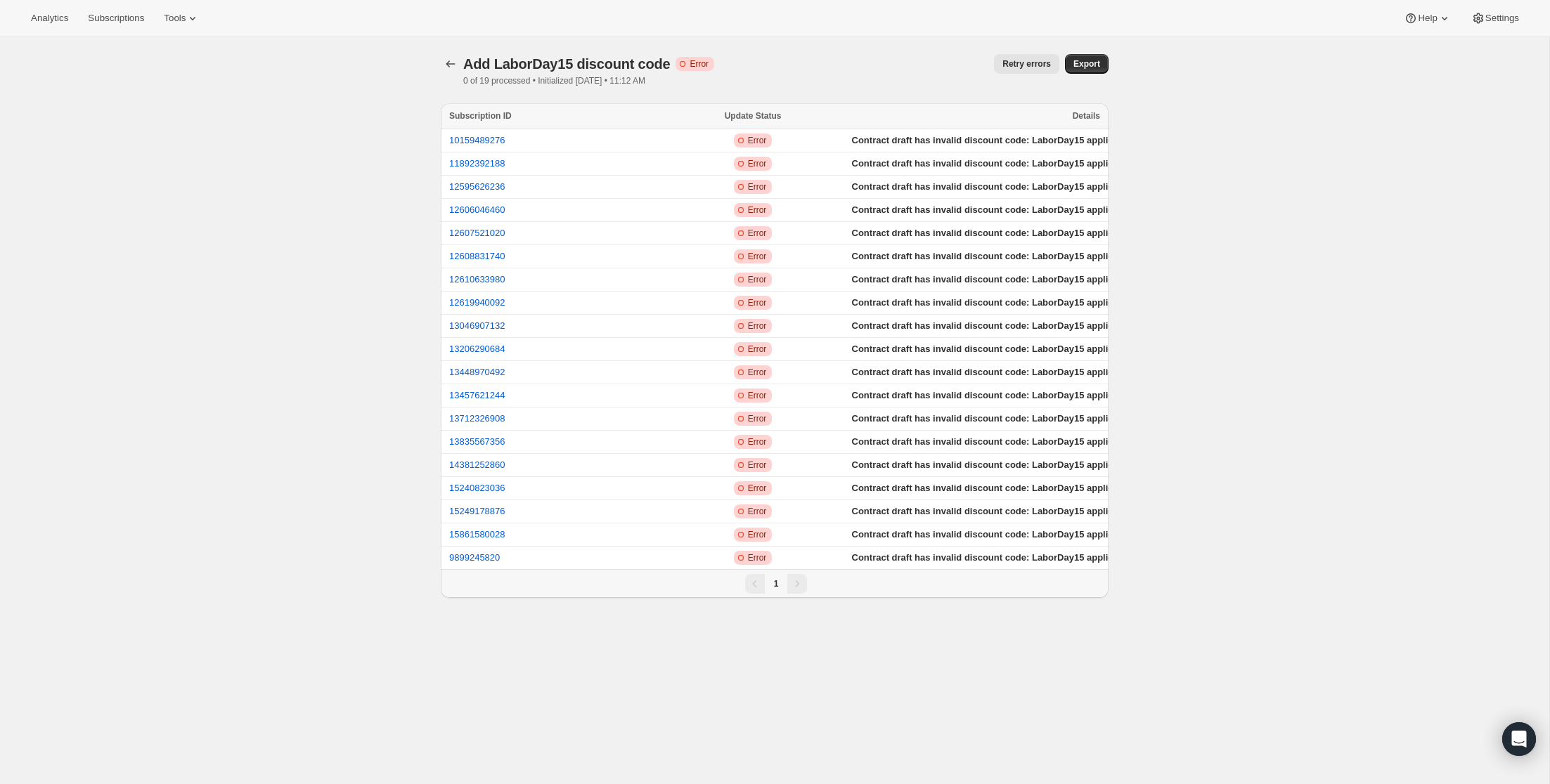
click at [230, 164] on div "Add LaborDay15 discount code. This page is ready Add LaborDay15 discount code C…" at bounding box center [775, 429] width 1550 height 784
click at [179, 138] on div "Add LaborDay15 discount code. This page is ready Add LaborDay15 discount code C…" at bounding box center [775, 429] width 1550 height 784
click at [1013, 63] on span "Retry errors" at bounding box center [1027, 64] width 49 height 11
click at [1201, 217] on div "Add LaborDay15 discount code. This page is ready Add LaborDay15 discount code I…" at bounding box center [775, 429] width 1550 height 784
click at [976, 64] on span "Refresh page" at bounding box center [975, 64] width 54 height 11
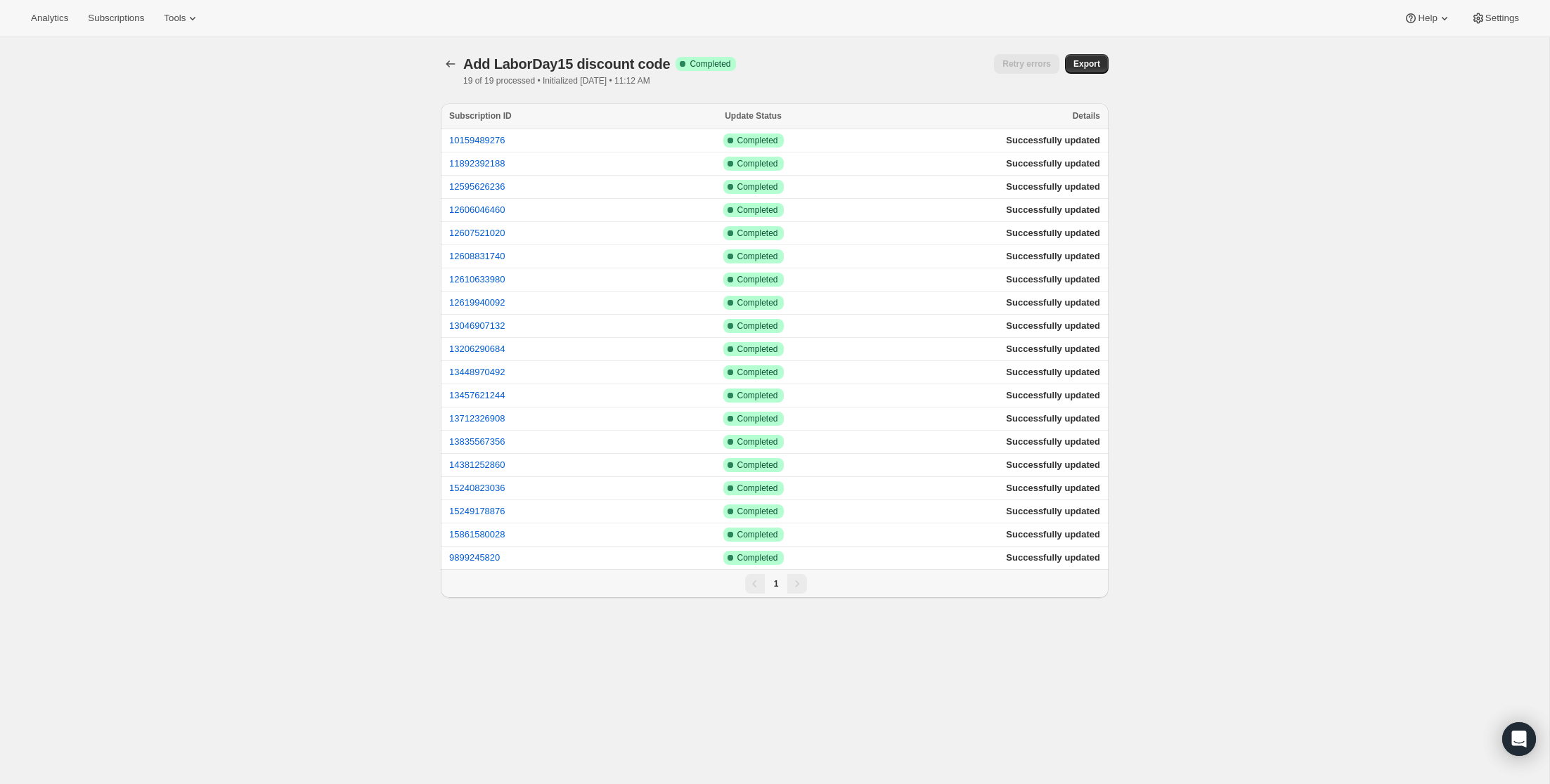
click at [1266, 211] on div "Add LaborDay15 discount code. This page is ready Add LaborDay15 discount code S…" at bounding box center [775, 429] width 1550 height 784
click at [221, 115] on div "Add LaborDay15 discount code. This page is ready Add LaborDay15 discount code S…" at bounding box center [775, 429] width 1550 height 784
